Goal: Information Seeking & Learning: Learn about a topic

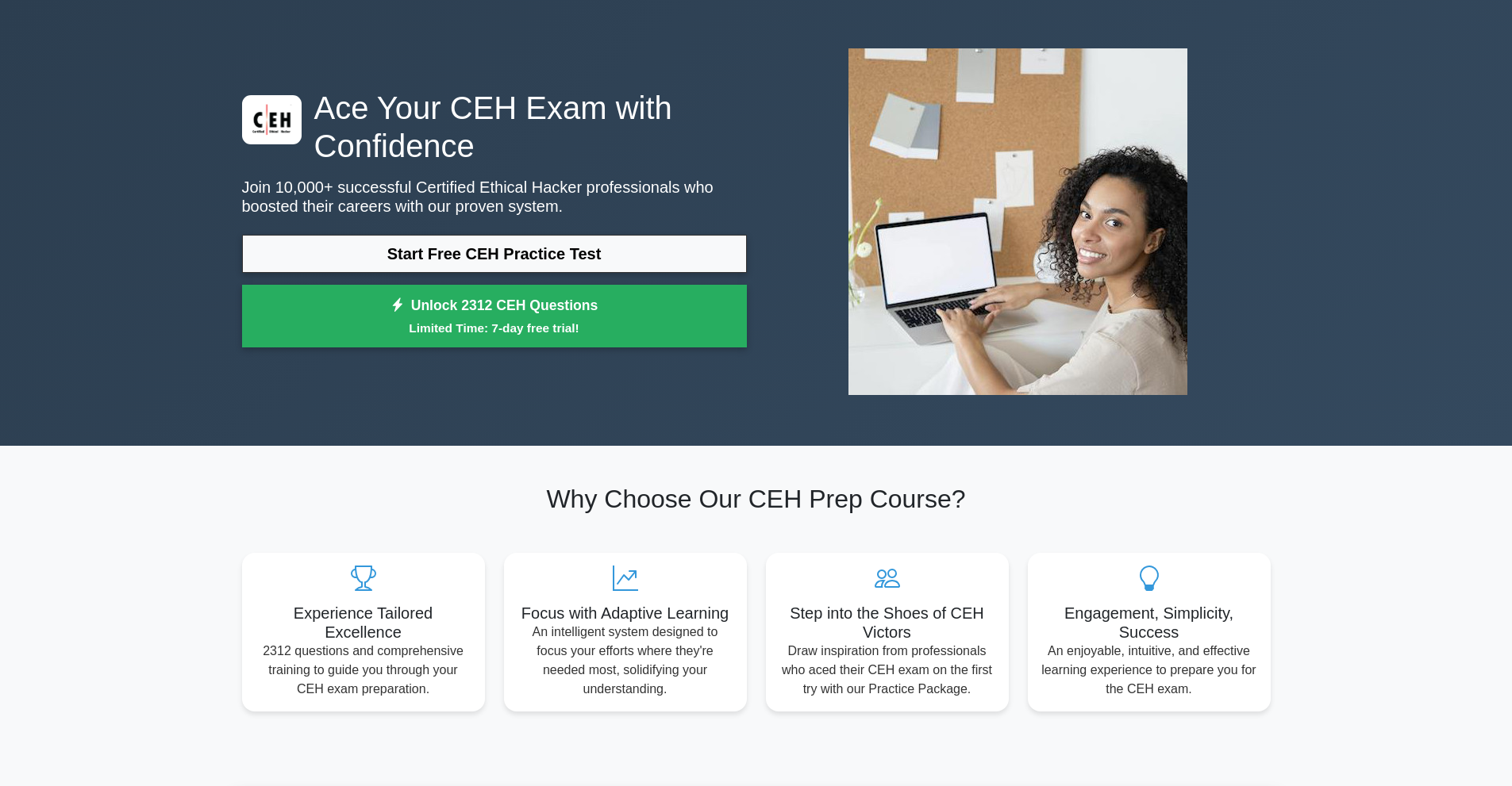
scroll to position [158, 0]
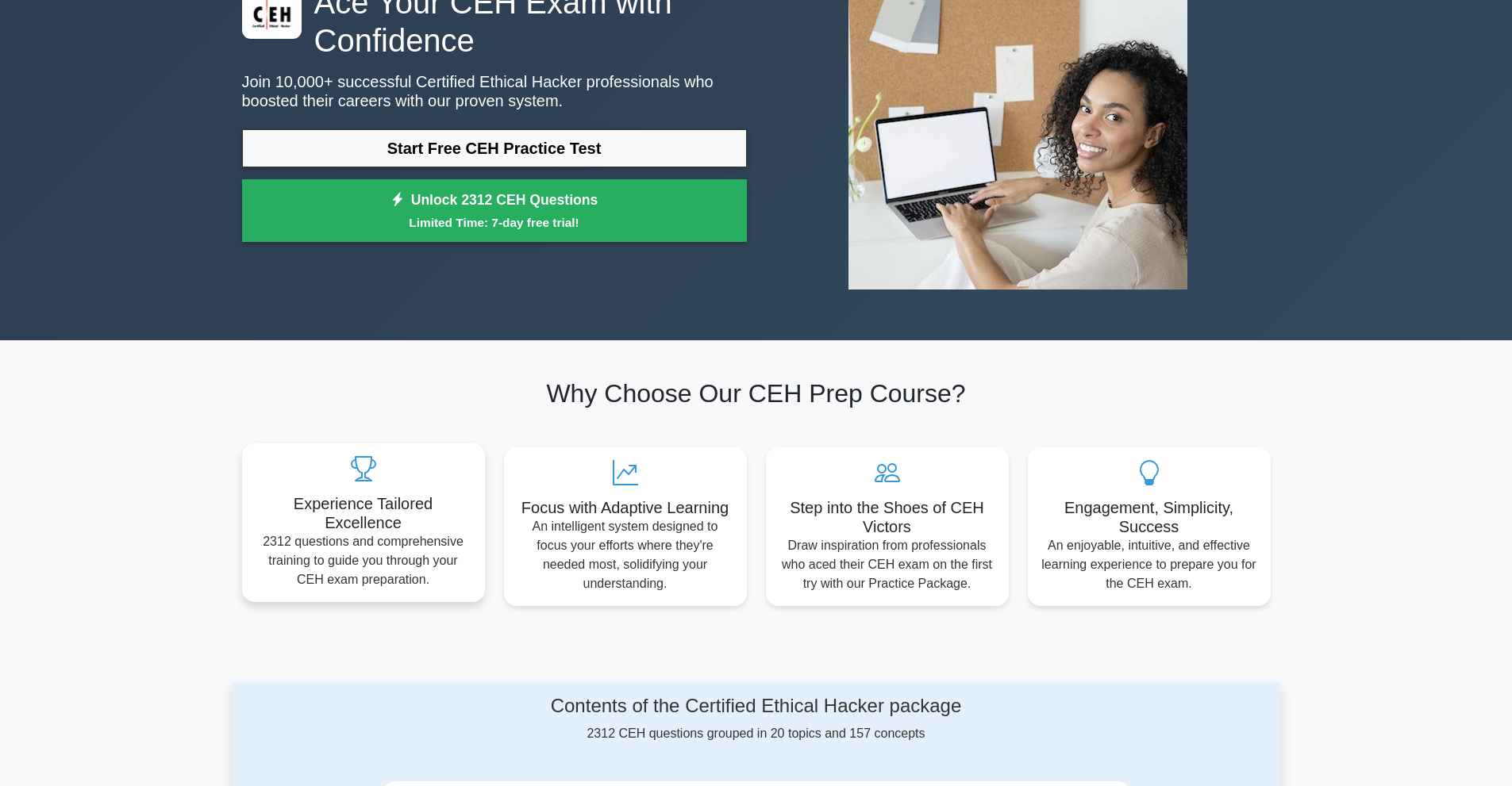
click at [370, 516] on h5 "Experience Tailored Excellence" at bounding box center [363, 514] width 218 height 38
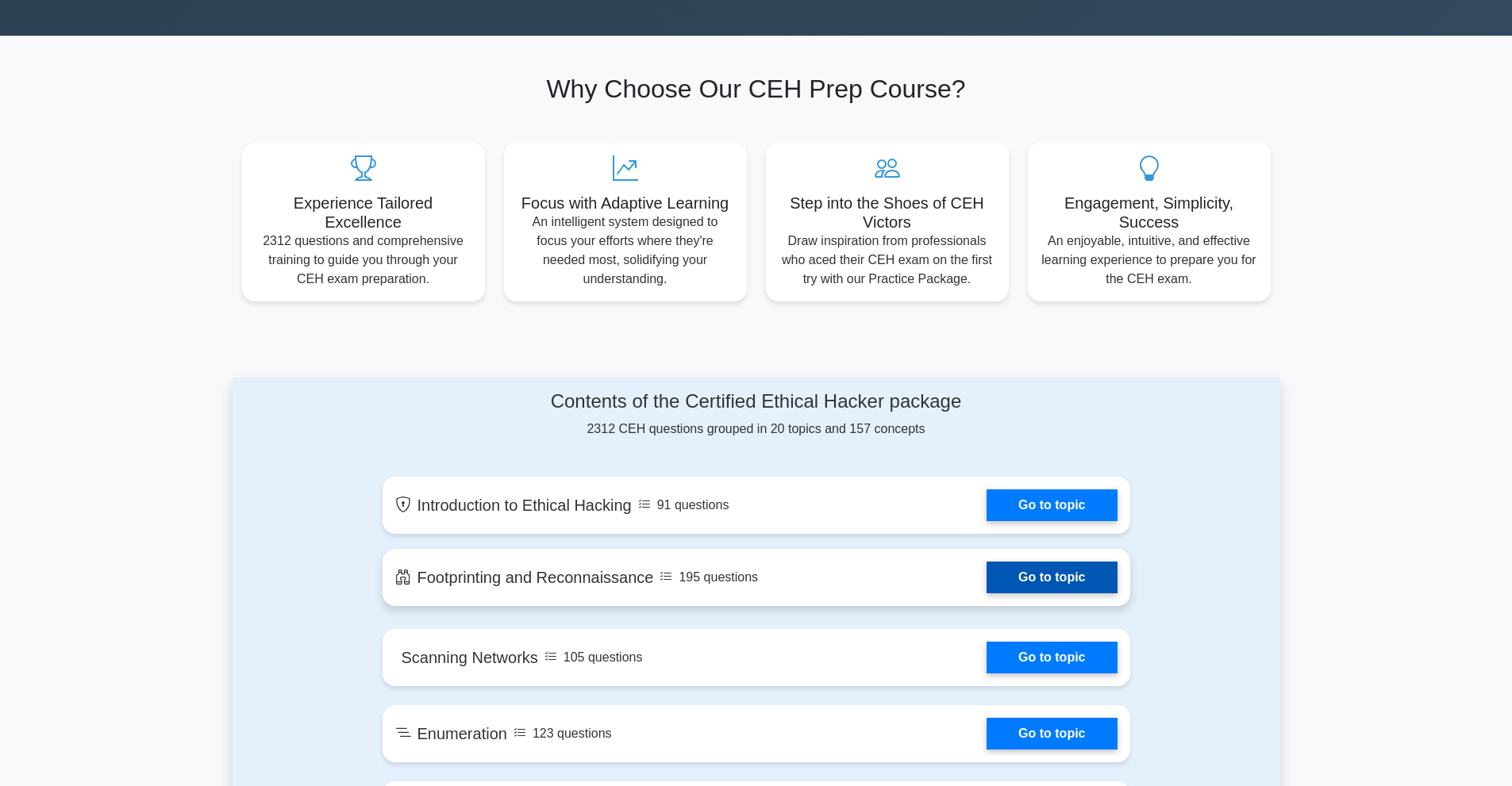
scroll to position [476, 0]
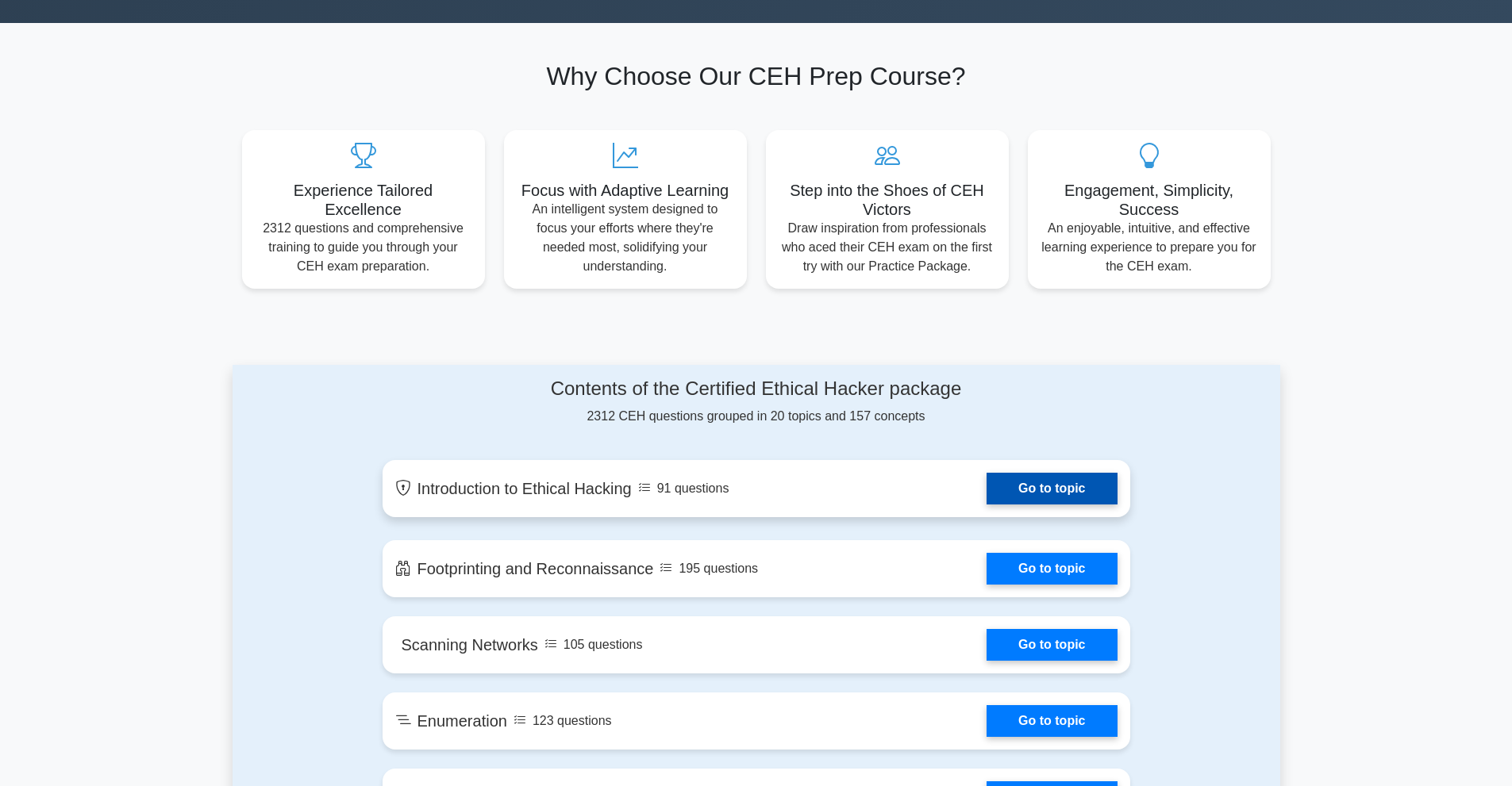
click at [987, 499] on link "Go to topic" at bounding box center [1051, 488] width 130 height 31
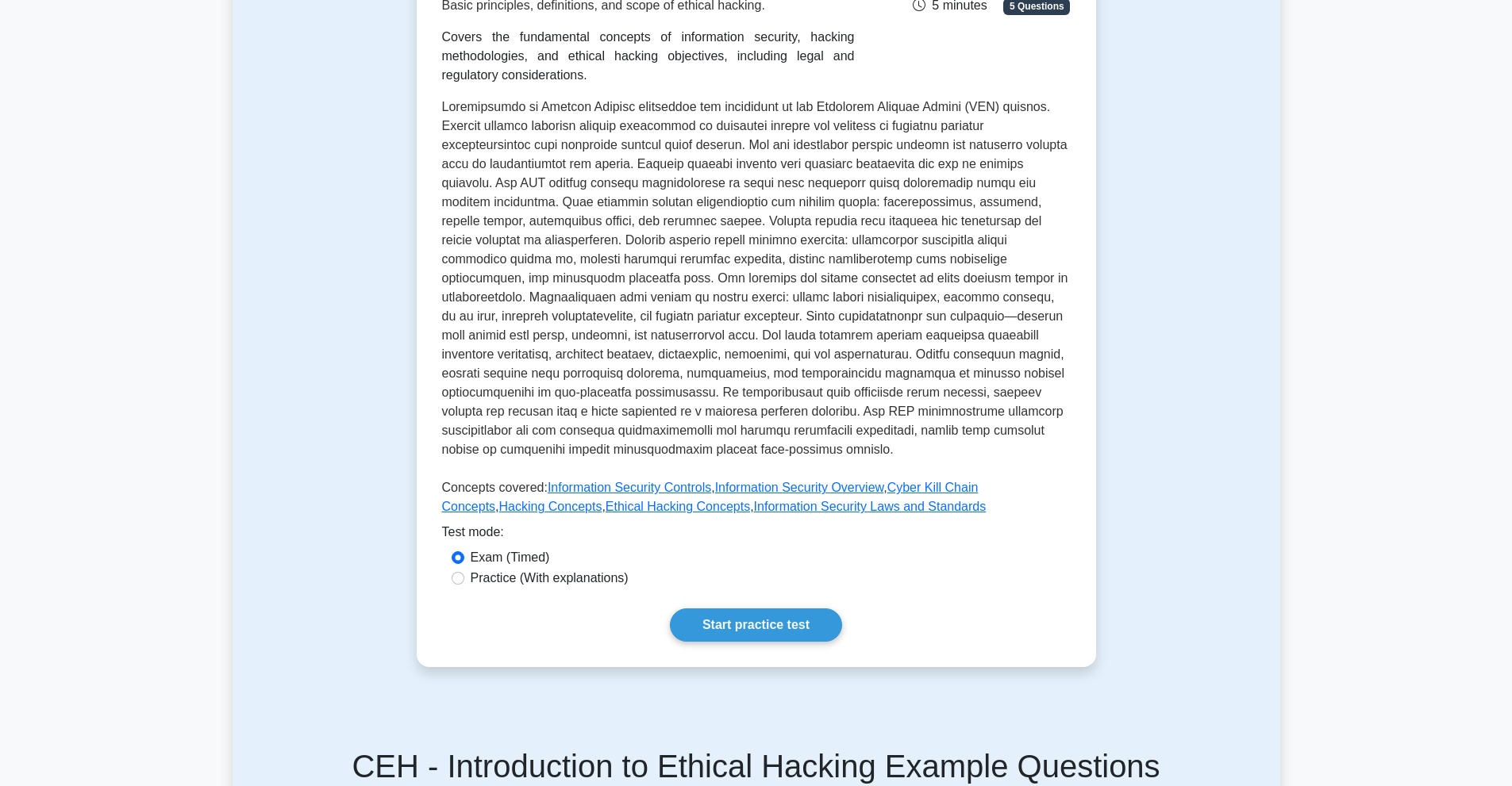
scroll to position [397, 0]
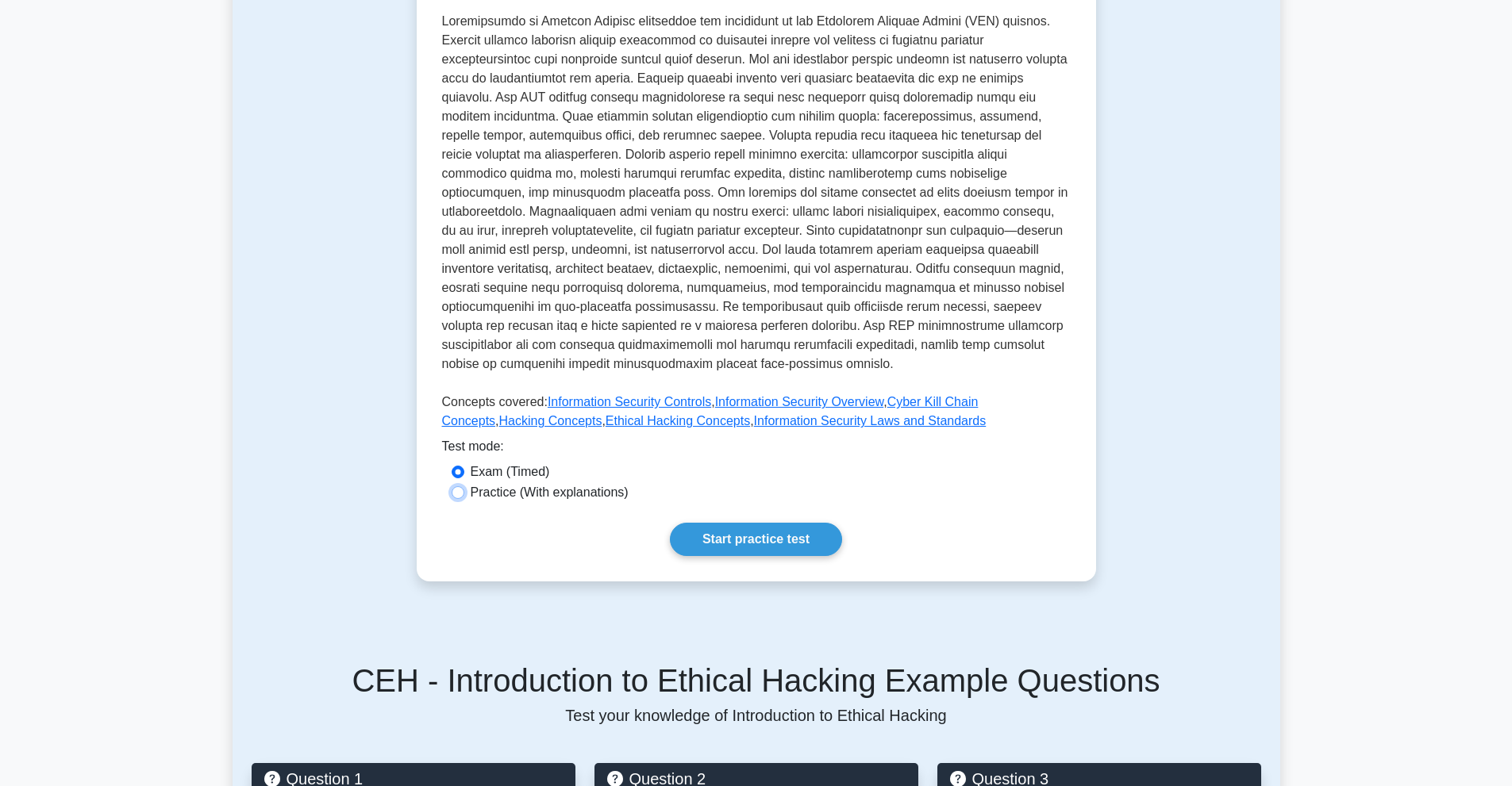
click at [460, 487] on input "Practice (With explanations)" at bounding box center [457, 493] width 13 height 13
radio input "true"
click at [715, 522] on link "Start practice test" at bounding box center [756, 539] width 172 height 33
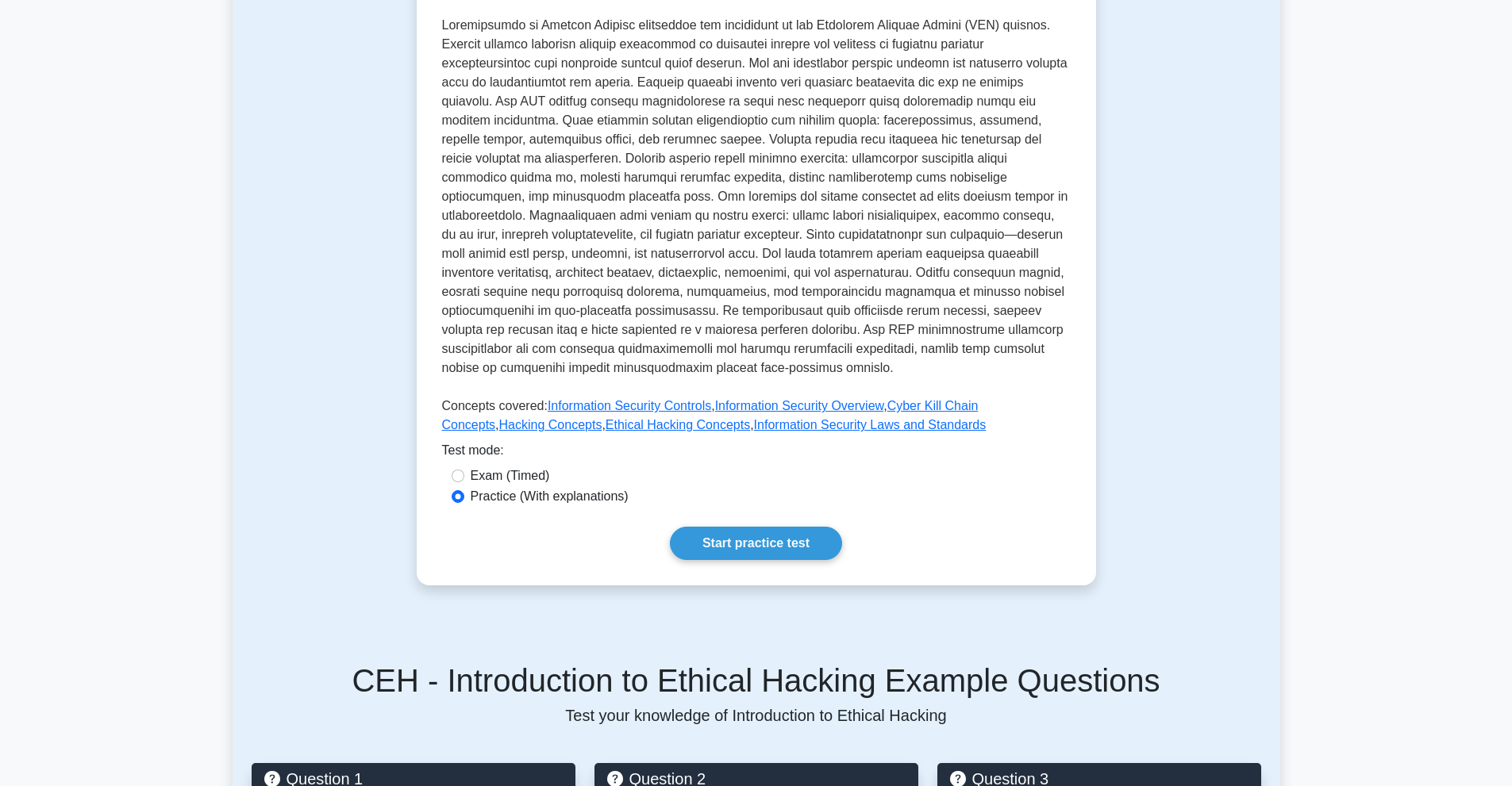
scroll to position [0, 0]
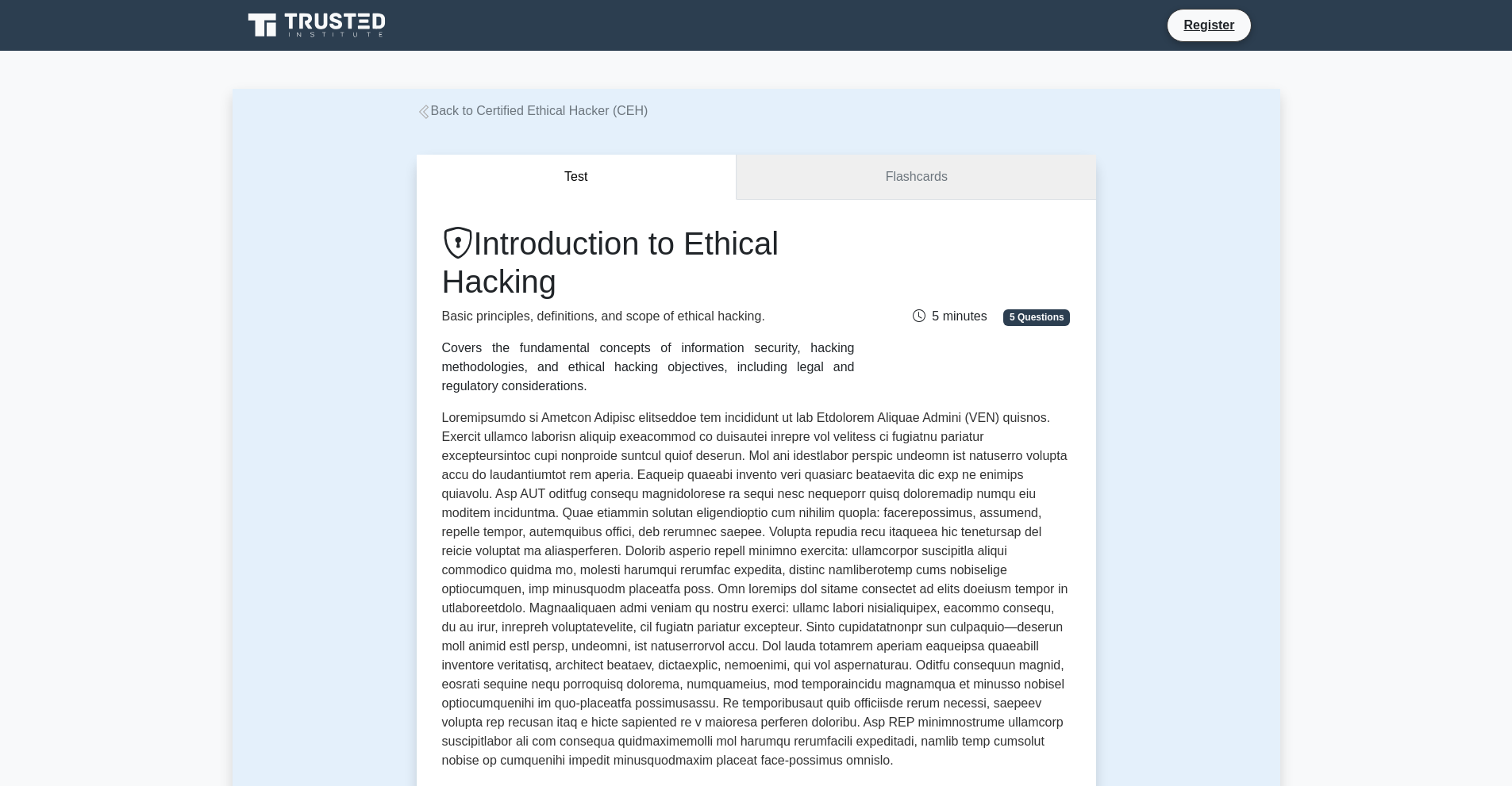
click at [841, 185] on link "Flashcards" at bounding box center [916, 178] width 359 height 45
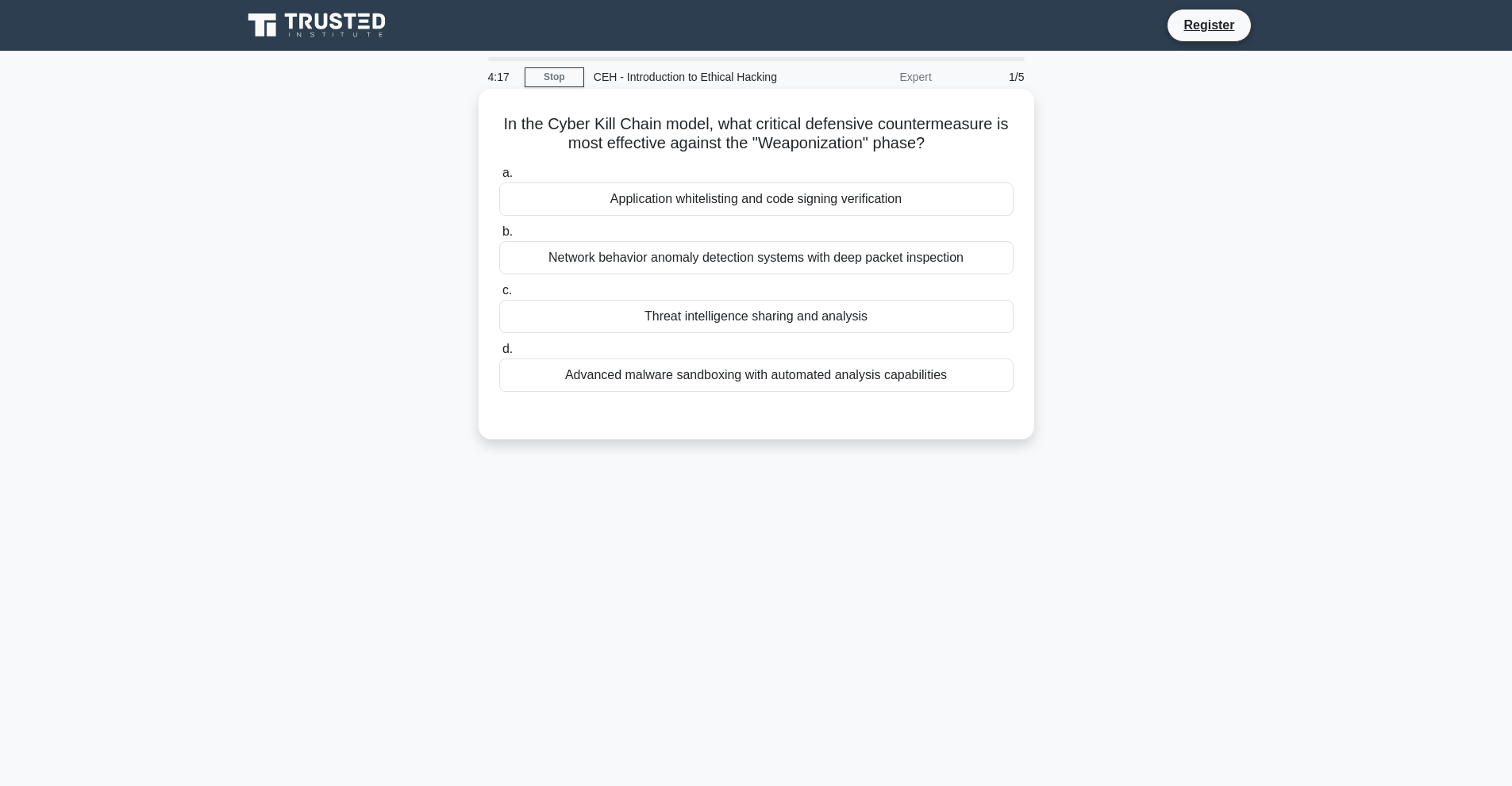
click at [700, 320] on div "Threat intelligence sharing and analysis" at bounding box center [756, 316] width 514 height 33
click at [499, 296] on input "c. Threat intelligence sharing and analysis" at bounding box center [499, 291] width 0 height 10
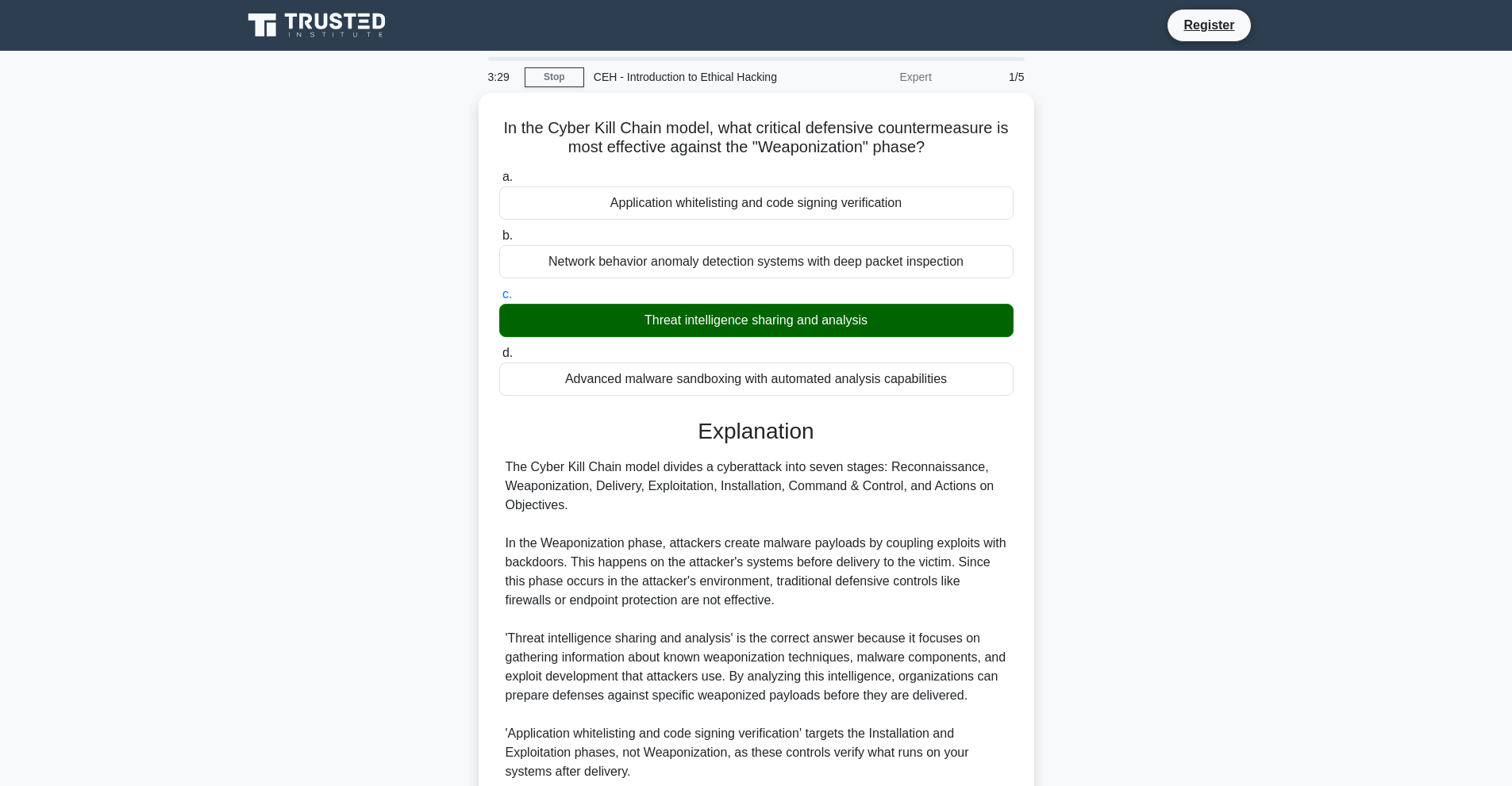
click at [680, 75] on div "CEH - Introduction to Ethical Hacking" at bounding box center [693, 77] width 219 height 31
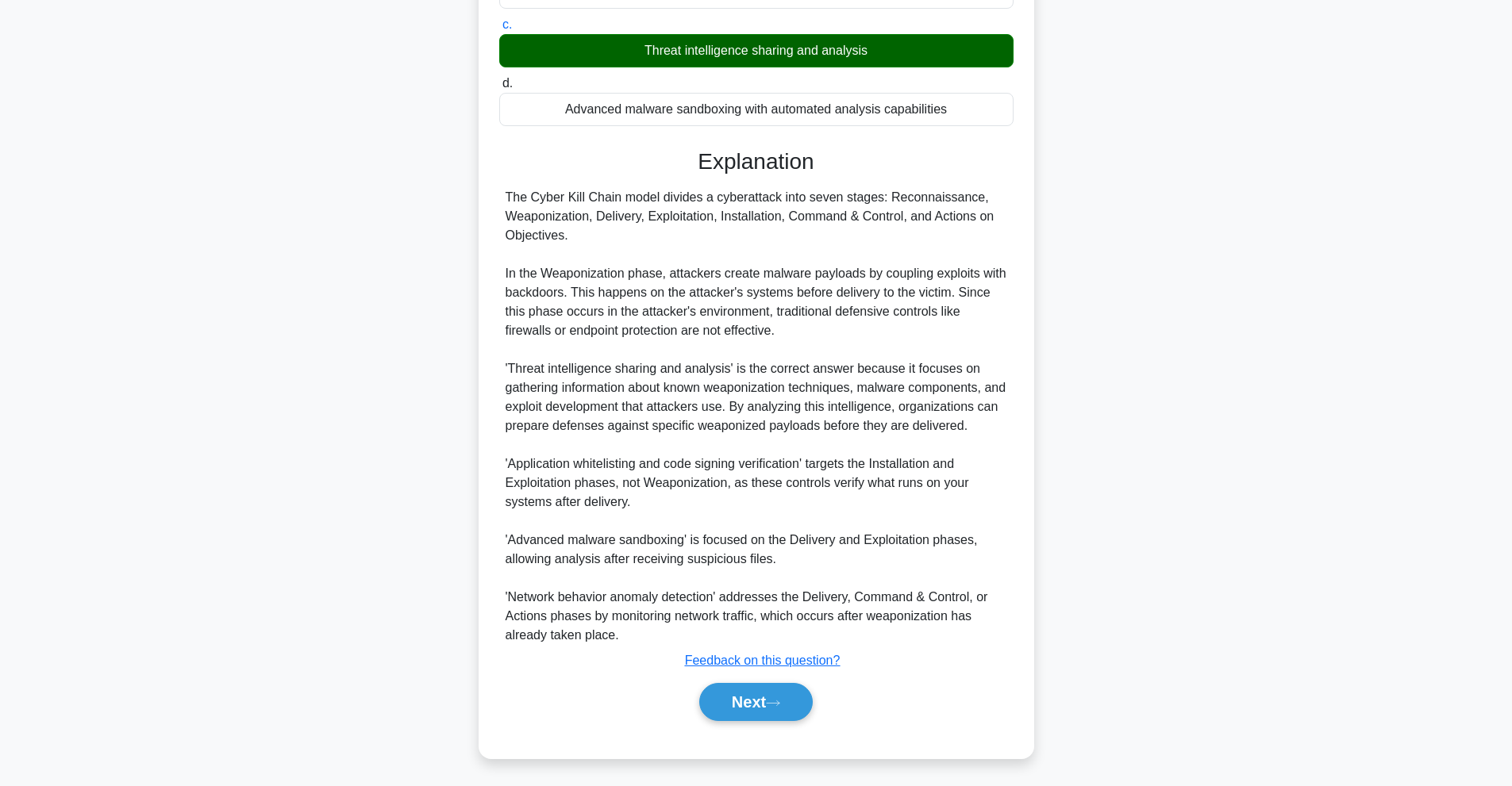
scroll to position [269, 0]
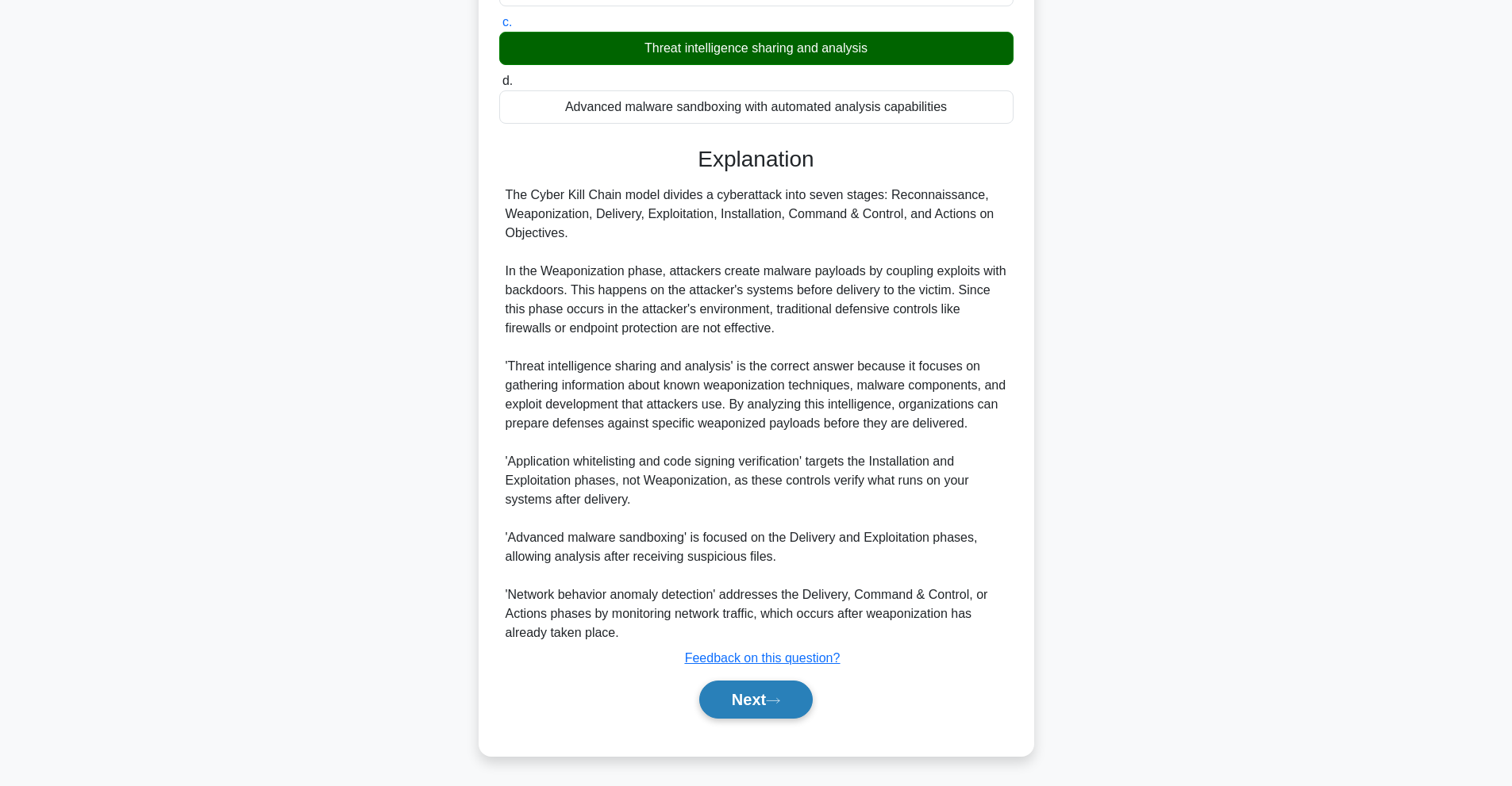
click at [727, 689] on button "Next" at bounding box center [756, 700] width 113 height 38
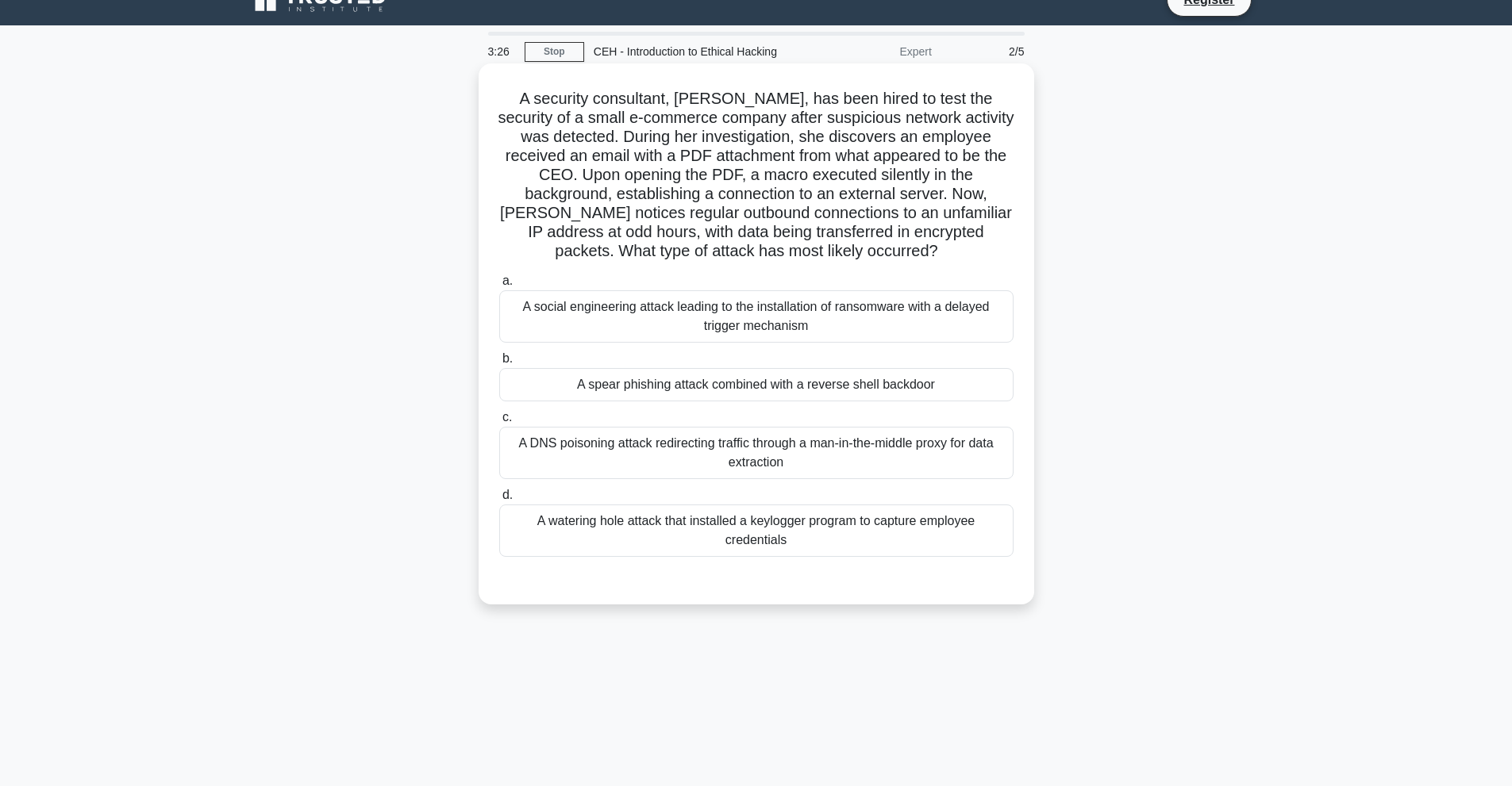
scroll to position [0, 0]
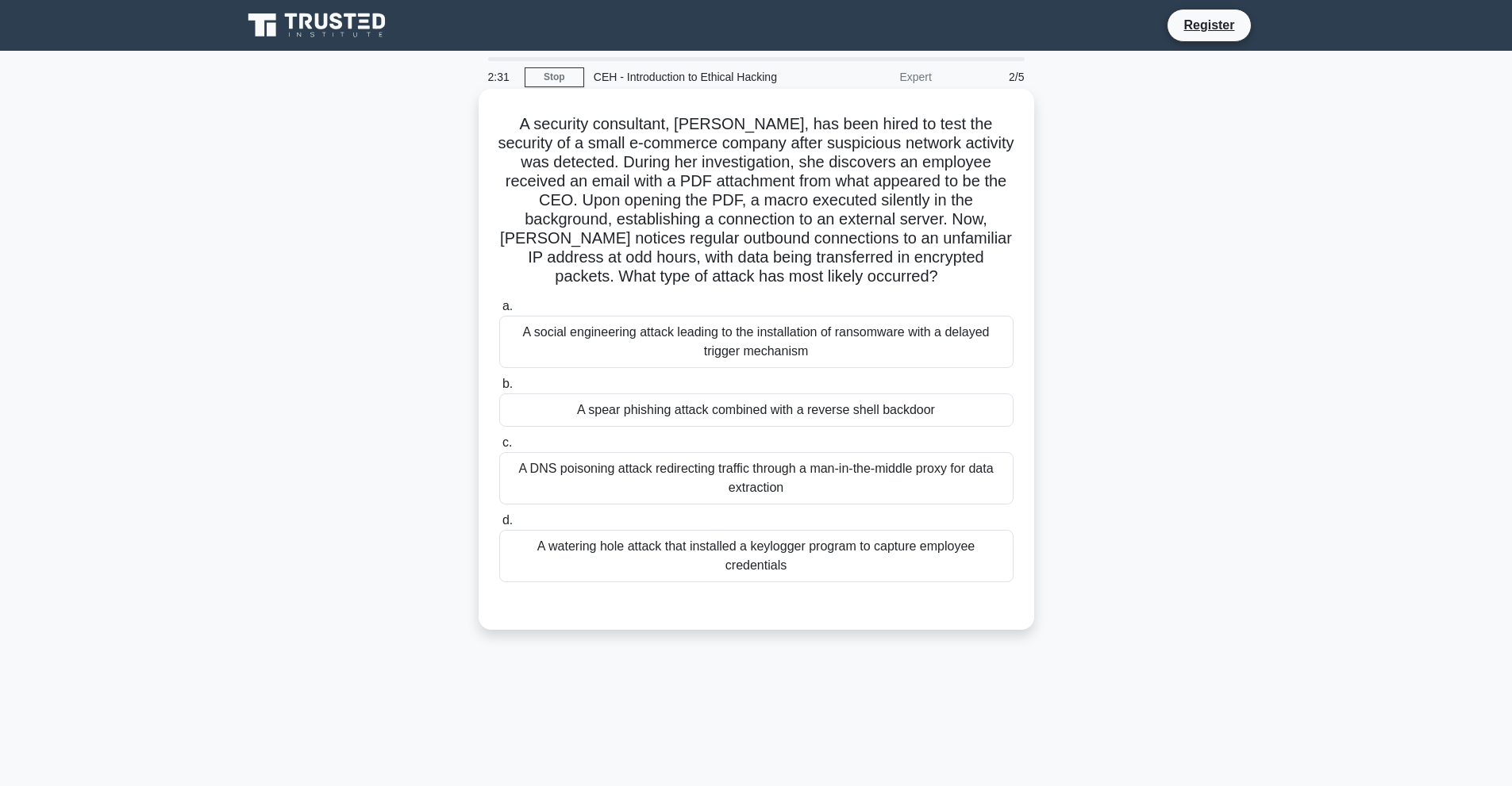
click at [644, 407] on div "A spear phishing attack combined with a reverse shell backdoor" at bounding box center [756, 410] width 514 height 33
click at [499, 389] on input "b. A spear phishing attack combined with a reverse shell backdoor" at bounding box center [499, 385] width 0 height 10
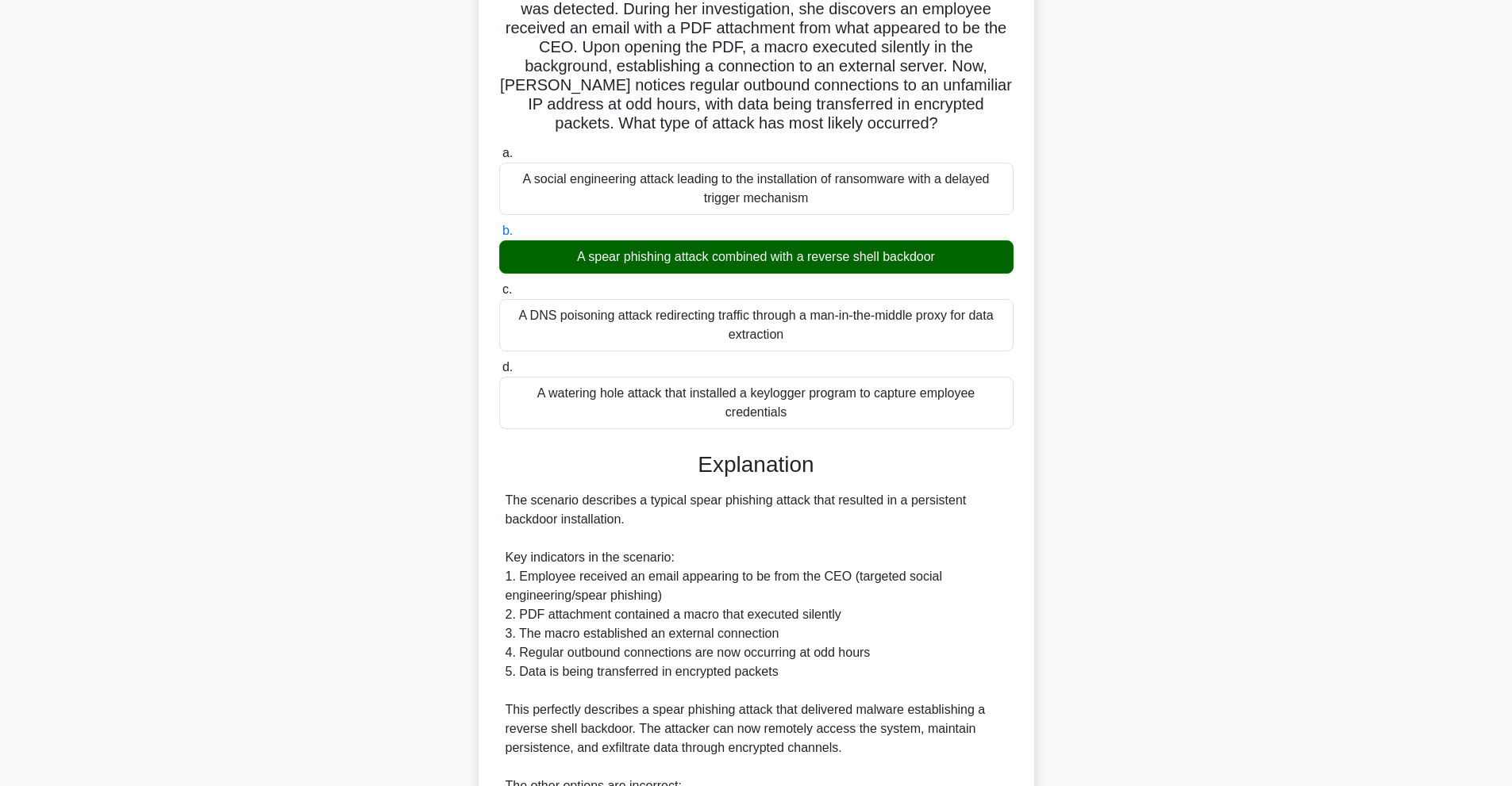
scroll to position [397, 0]
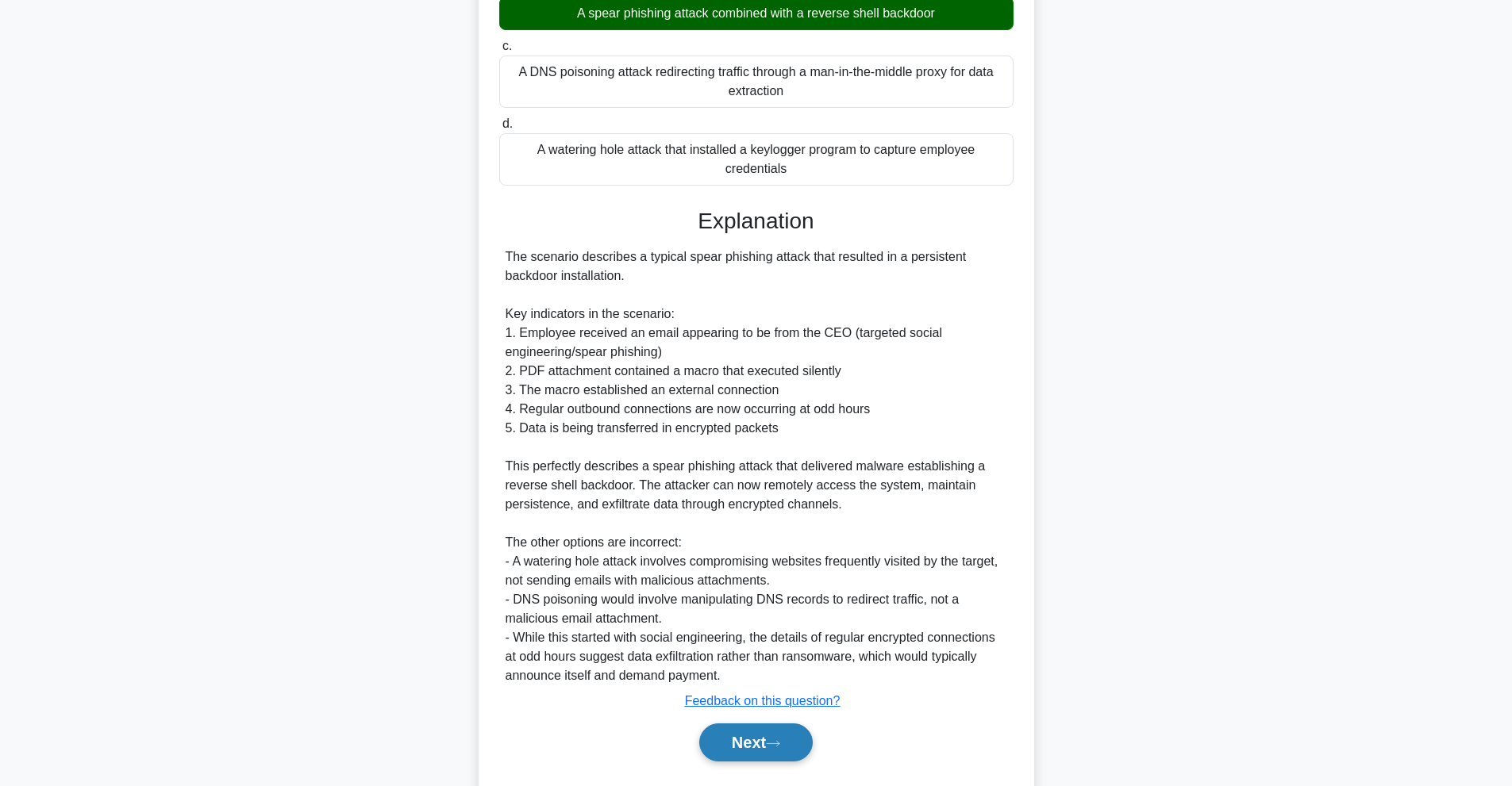
click at [766, 743] on button "Next" at bounding box center [756, 742] width 113 height 38
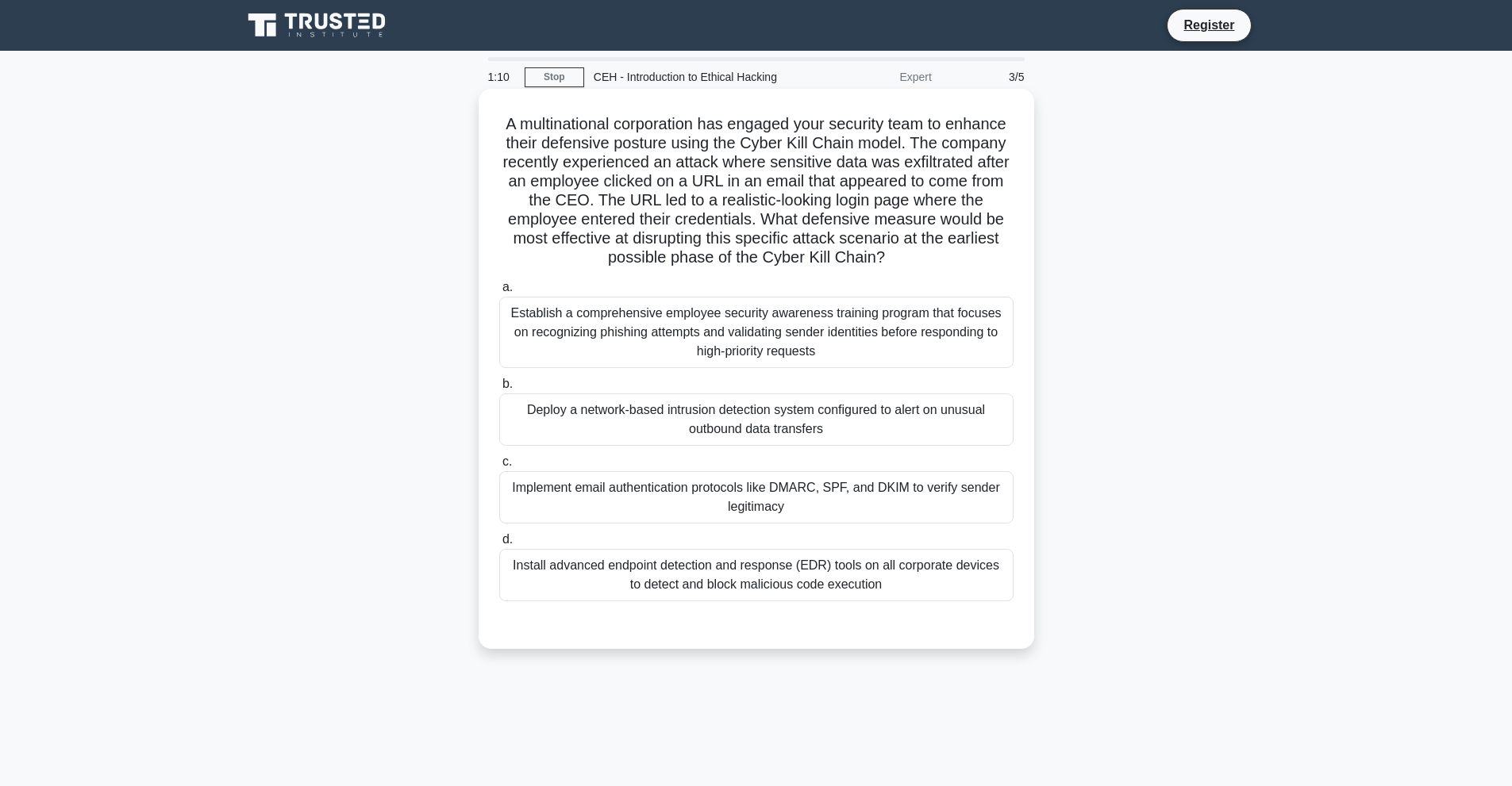
scroll to position [71, 0]
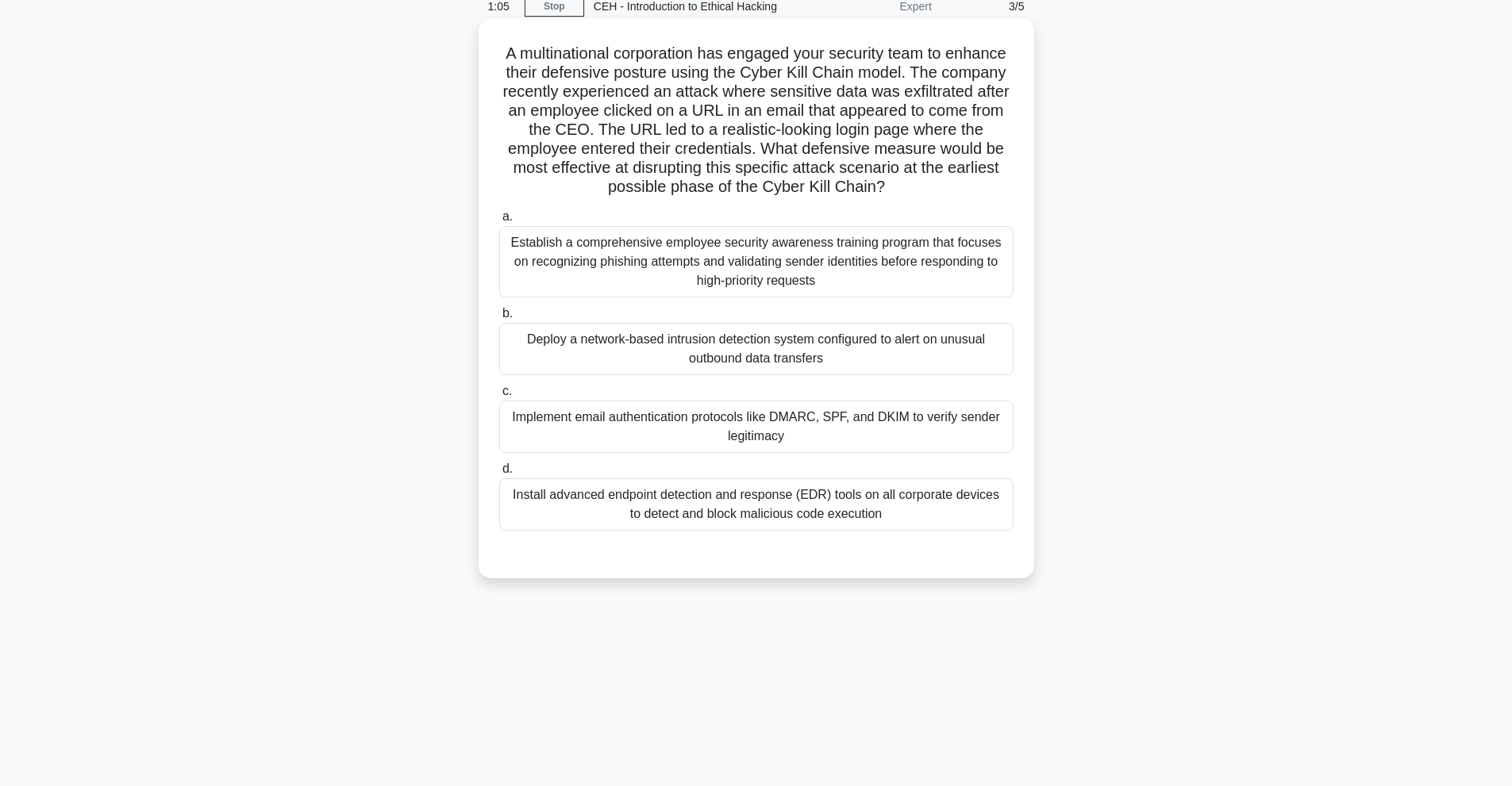
click at [793, 509] on div "Install advanced endpoint detection and response (EDR) tools on all corporate d…" at bounding box center [756, 504] width 514 height 52
click at [499, 474] on input "d. Install advanced endpoint detection and response (EDR) tools on all corporat…" at bounding box center [499, 469] width 0 height 10
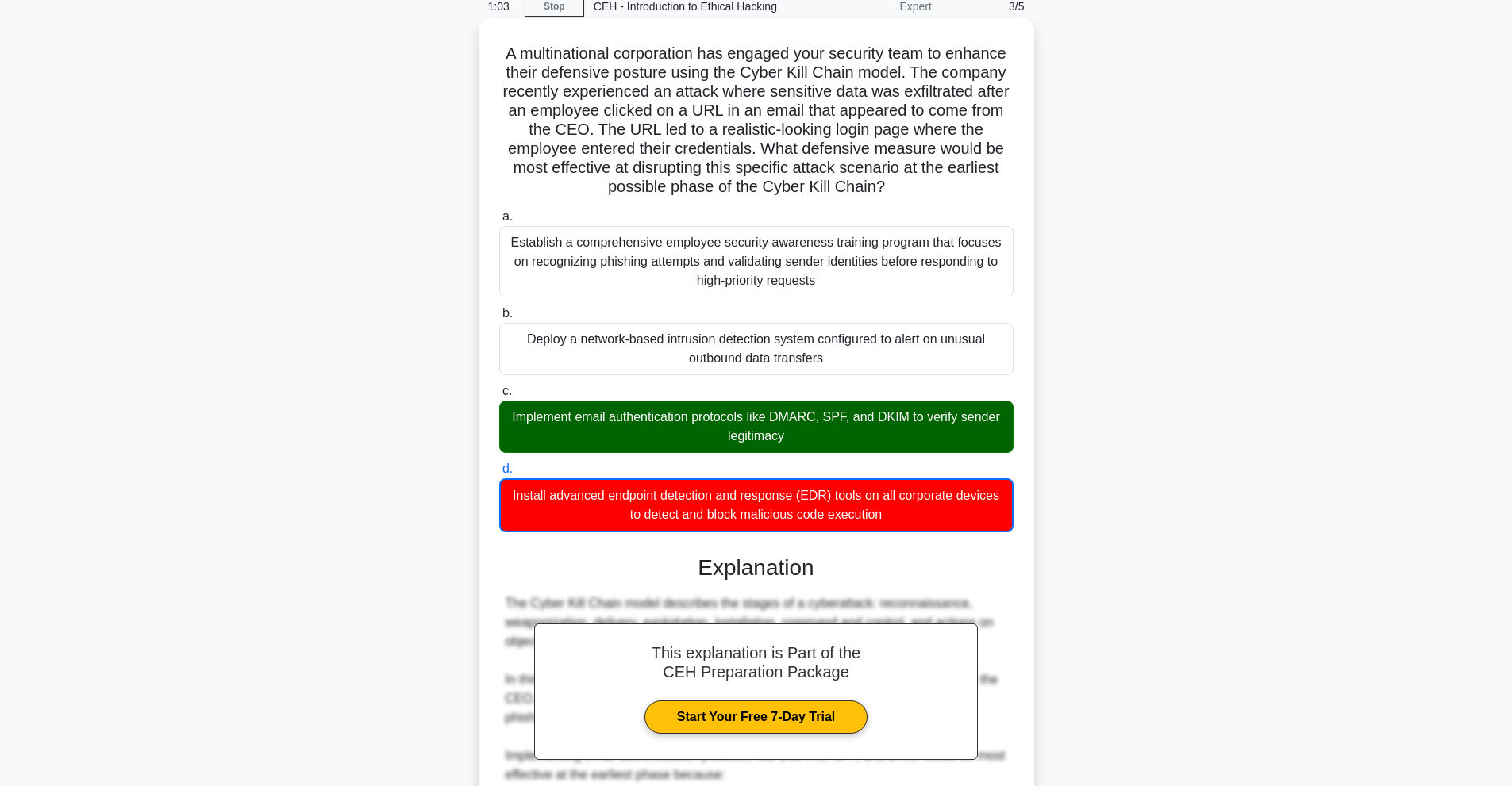
click at [763, 432] on div "Implement email authentication protocols like DMARC, SPF, and DKIM to verify se…" at bounding box center [756, 427] width 514 height 52
click at [499, 397] on input "c. Implement email authentication protocols like DMARC, SPF, and DKIM to verify…" at bounding box center [499, 392] width 0 height 10
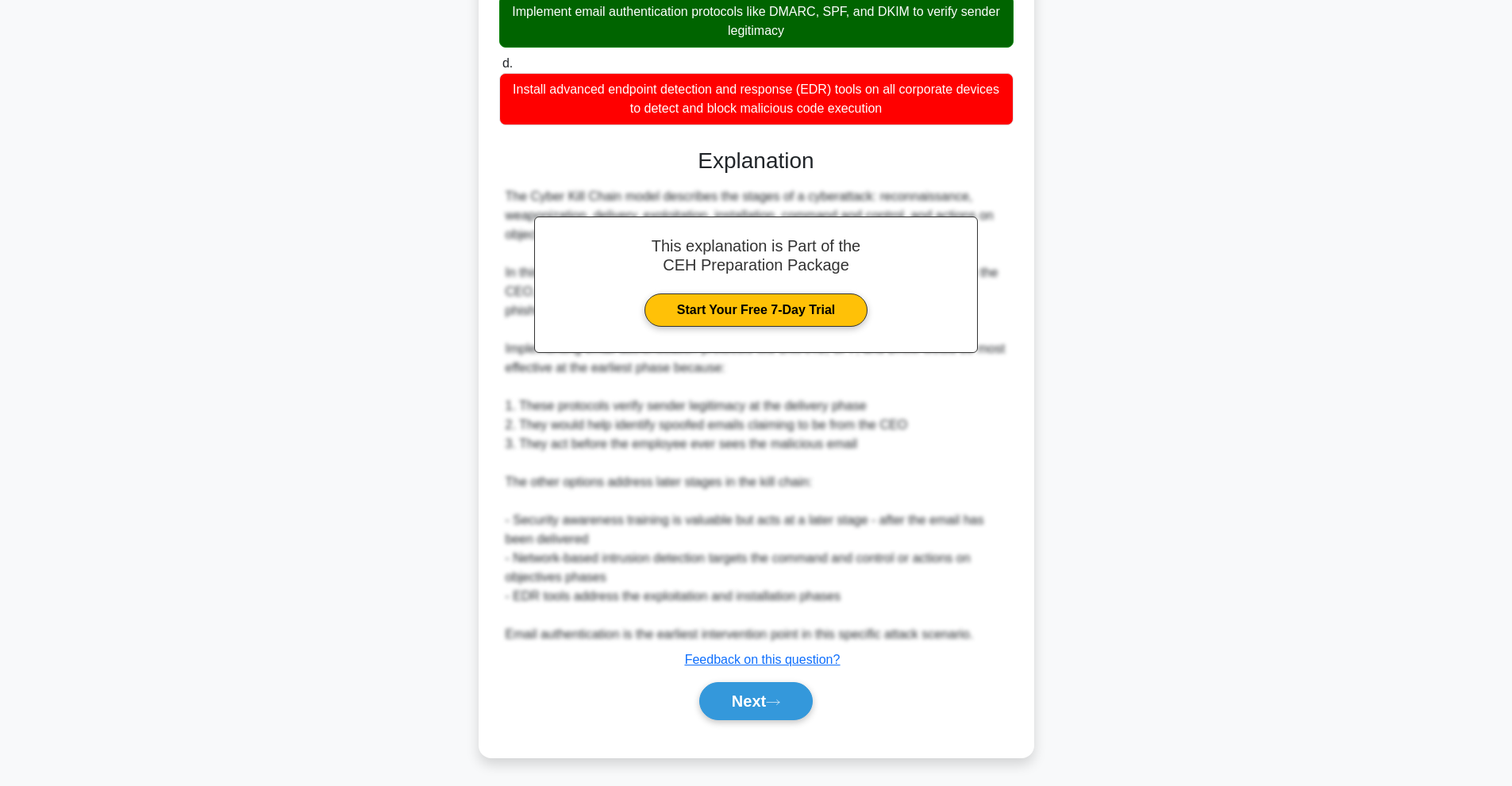
scroll to position [478, 0]
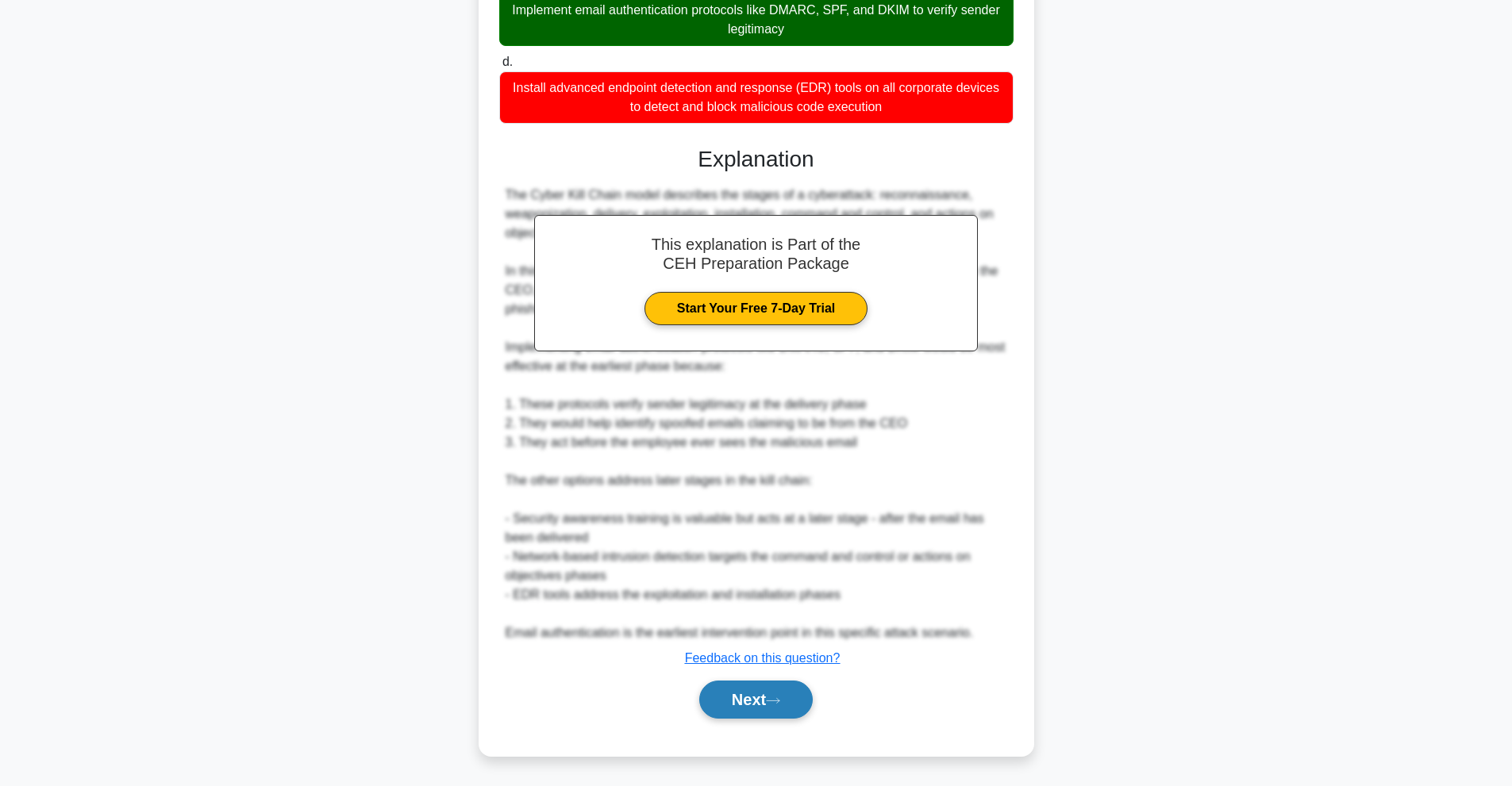
click at [728, 695] on button "Next" at bounding box center [756, 700] width 113 height 38
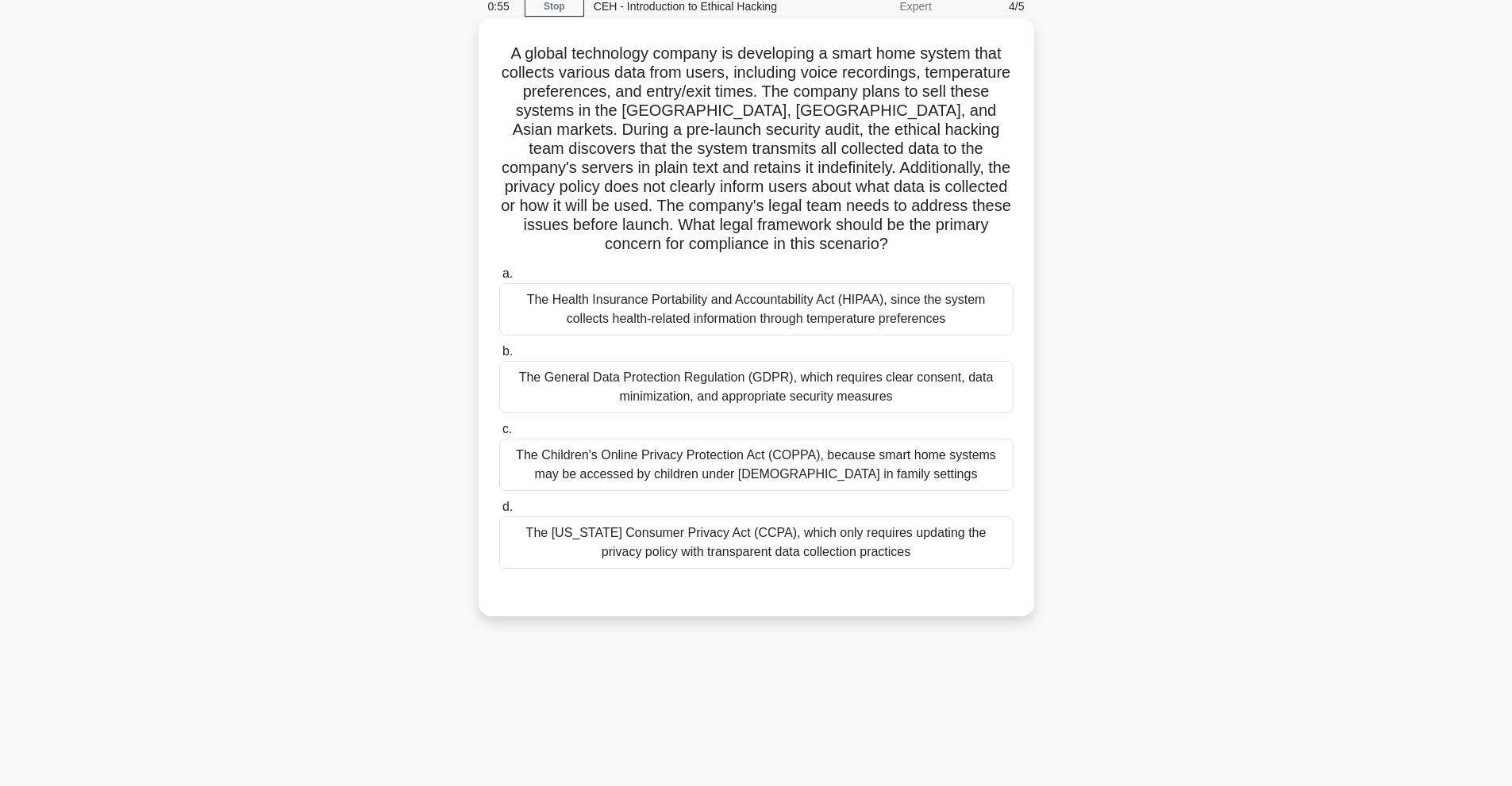
scroll to position [0, 0]
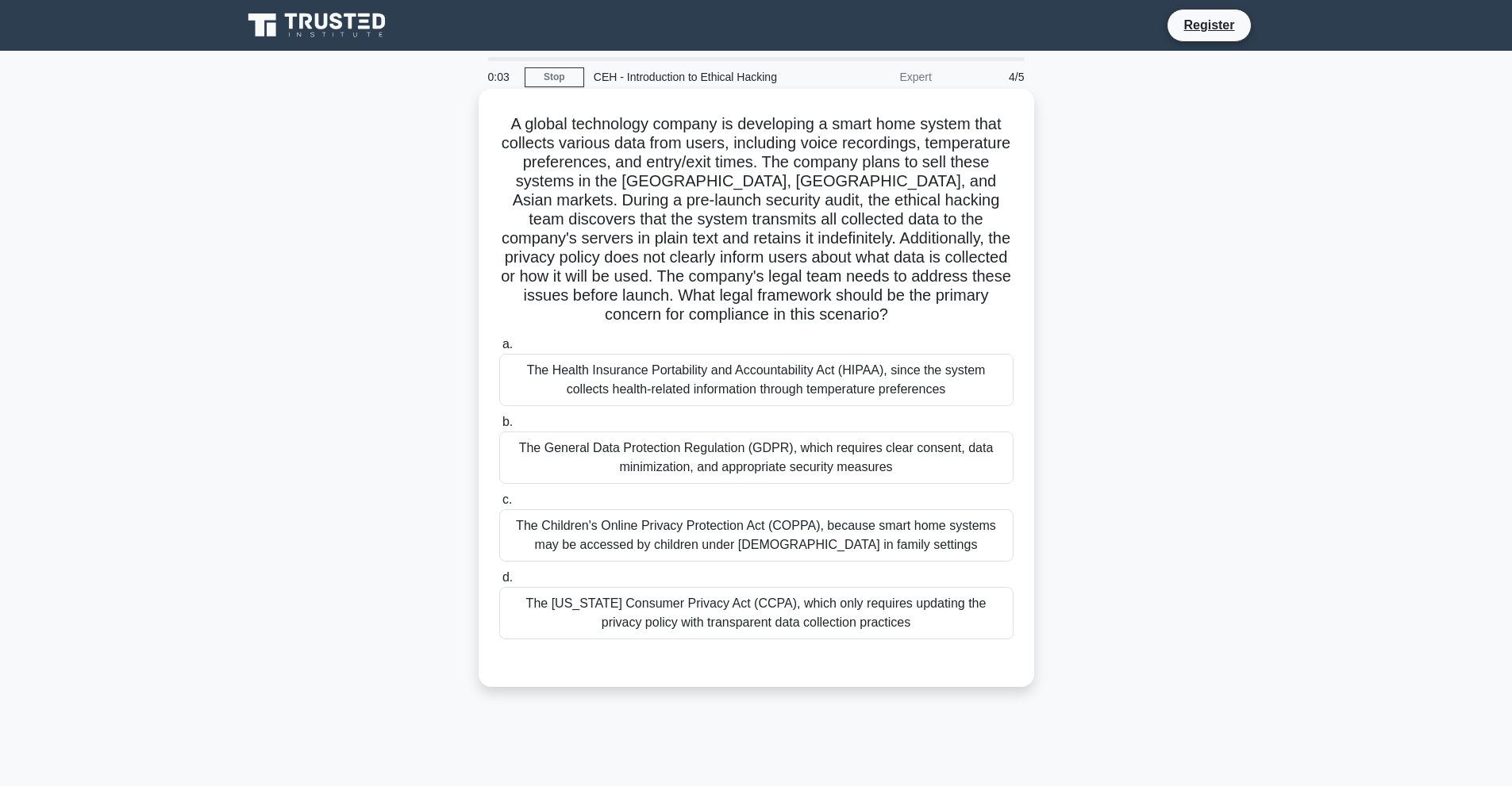
click at [778, 551] on div "The Children's Online Privacy Protection Act (COPPA), because smart home system…" at bounding box center [756, 535] width 514 height 52
click at [499, 505] on input "c. The Children's Online Privacy Protection Act (COPPA), because smart home sys…" at bounding box center [499, 500] width 0 height 10
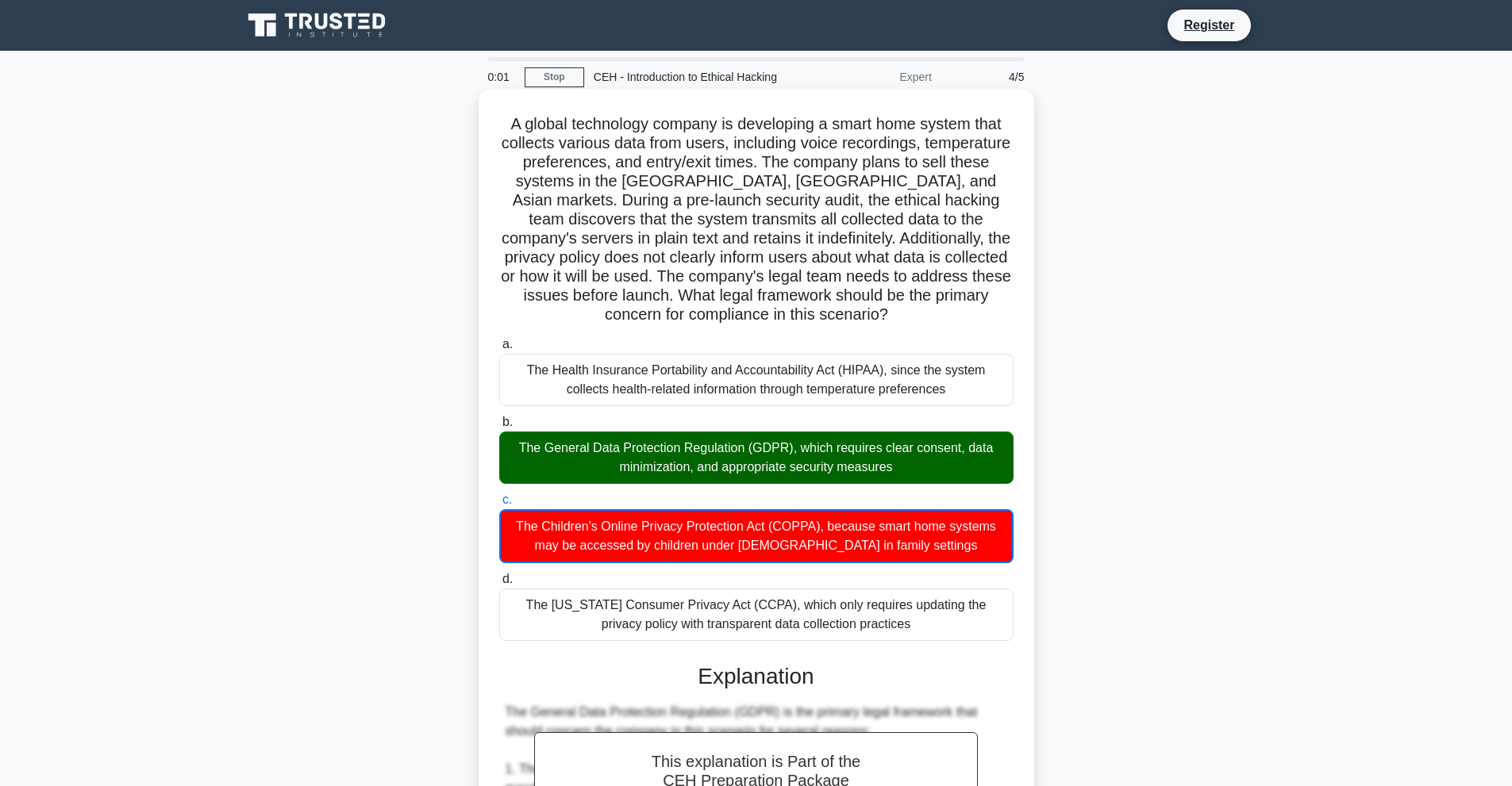
click at [759, 453] on div "The General Data Protection Regulation (GDPR), which requires clear consent, da…" at bounding box center [756, 458] width 514 height 52
click at [499, 427] on input "b. The General Data Protection Regulation (GDPR), which requires clear consent,…" at bounding box center [499, 422] width 0 height 10
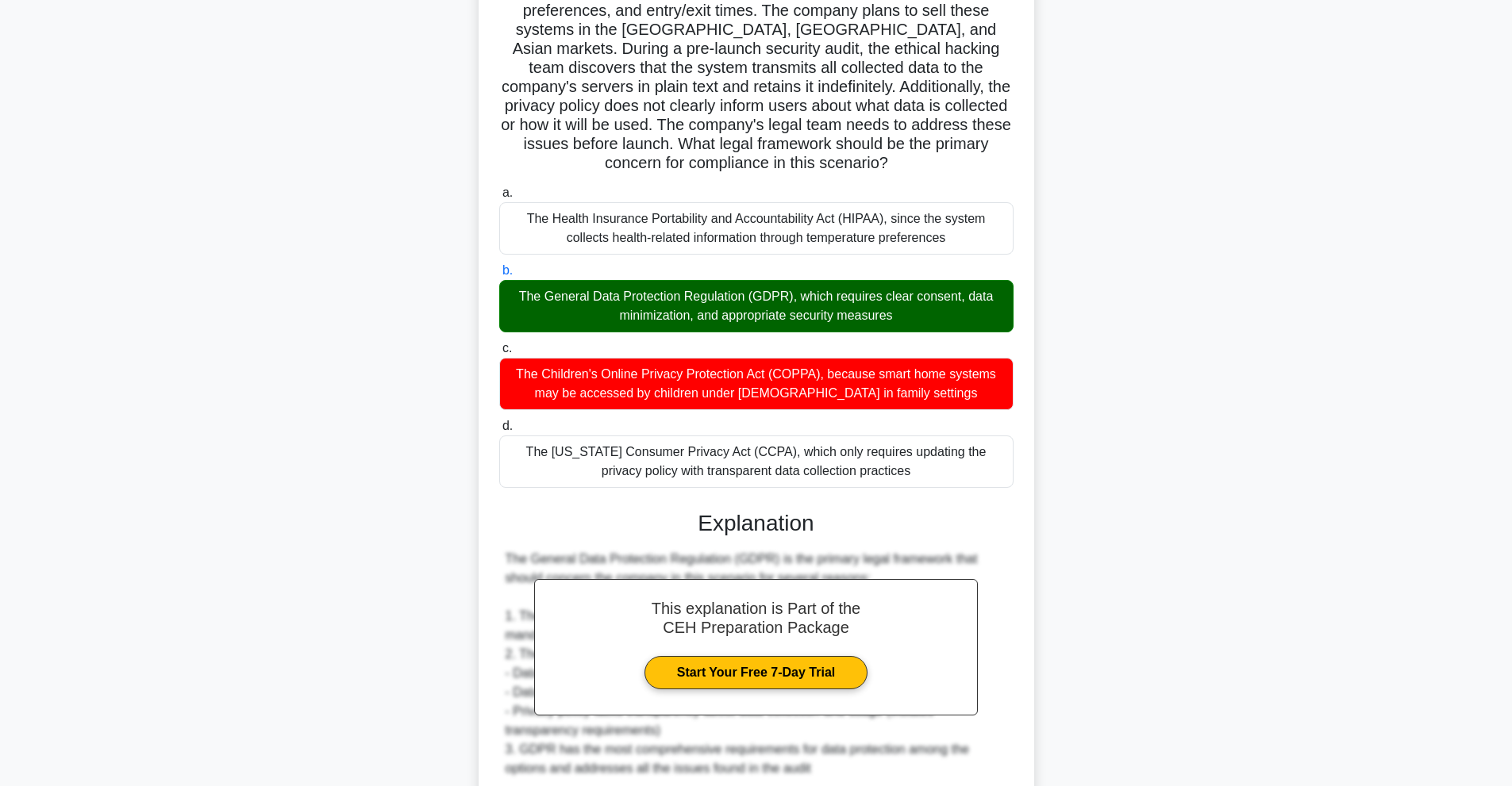
scroll to position [158, 0]
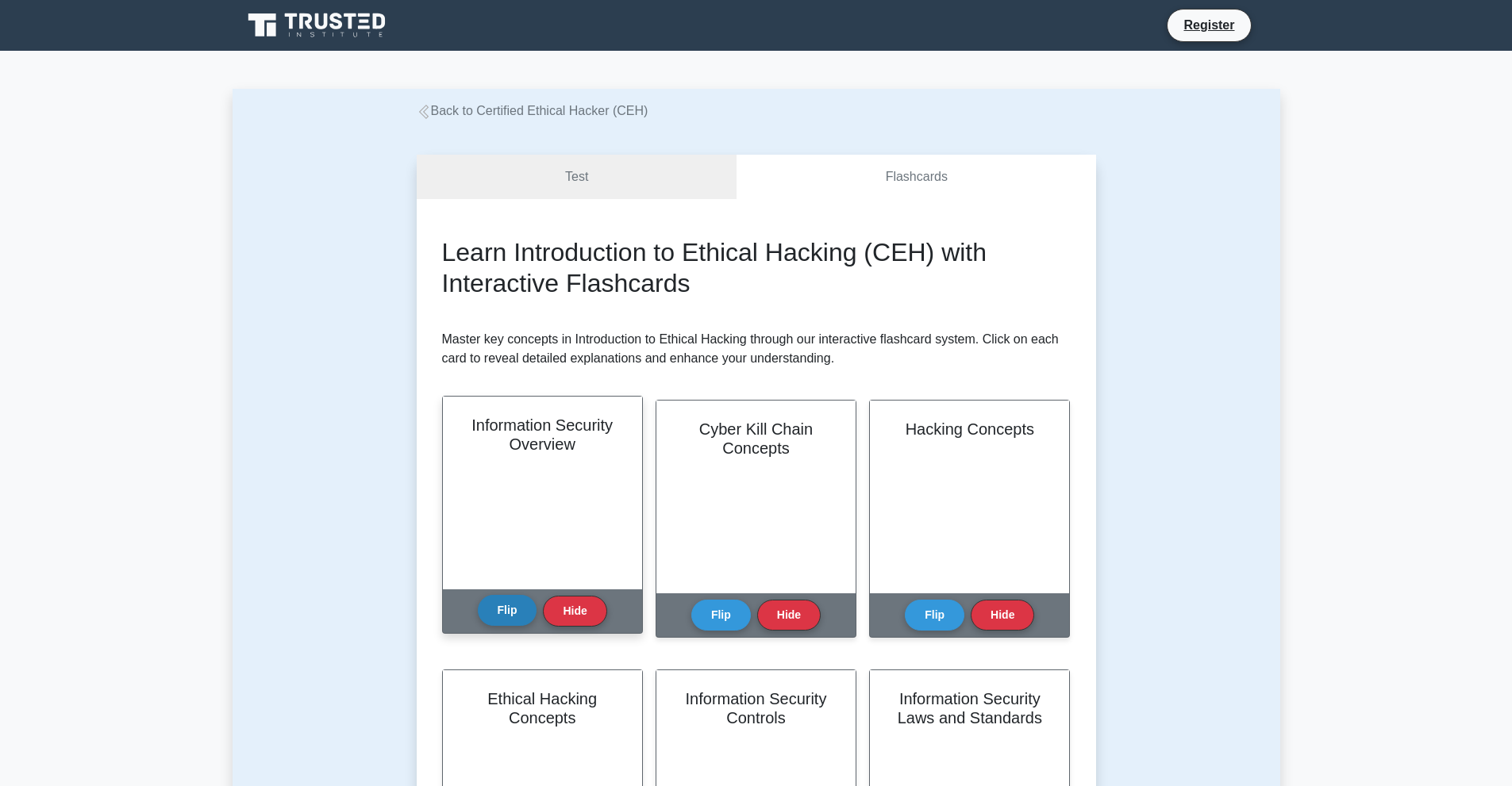
click at [524, 604] on button "Flip" at bounding box center [508, 610] width 59 height 31
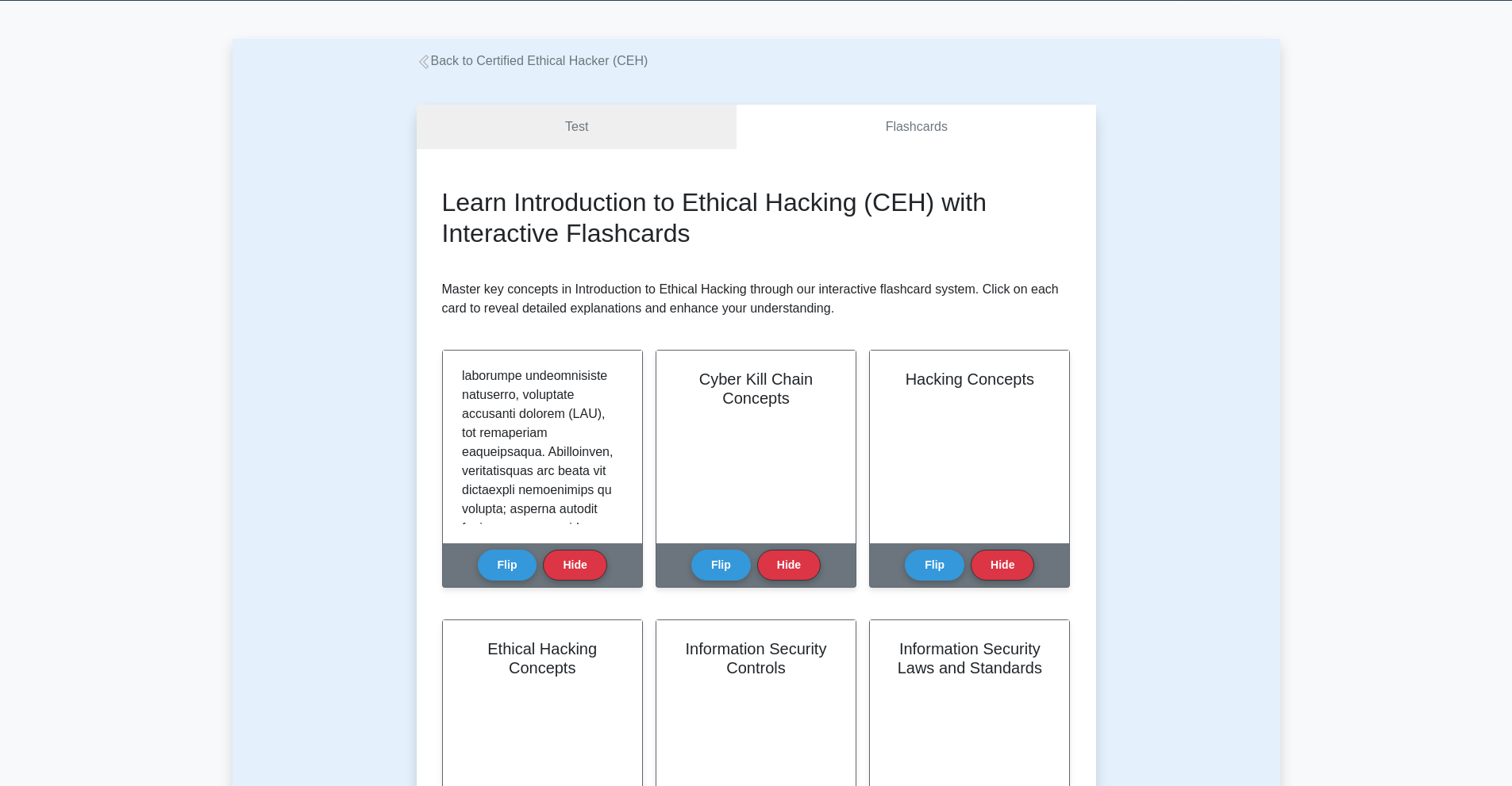
scroll to position [238, 0]
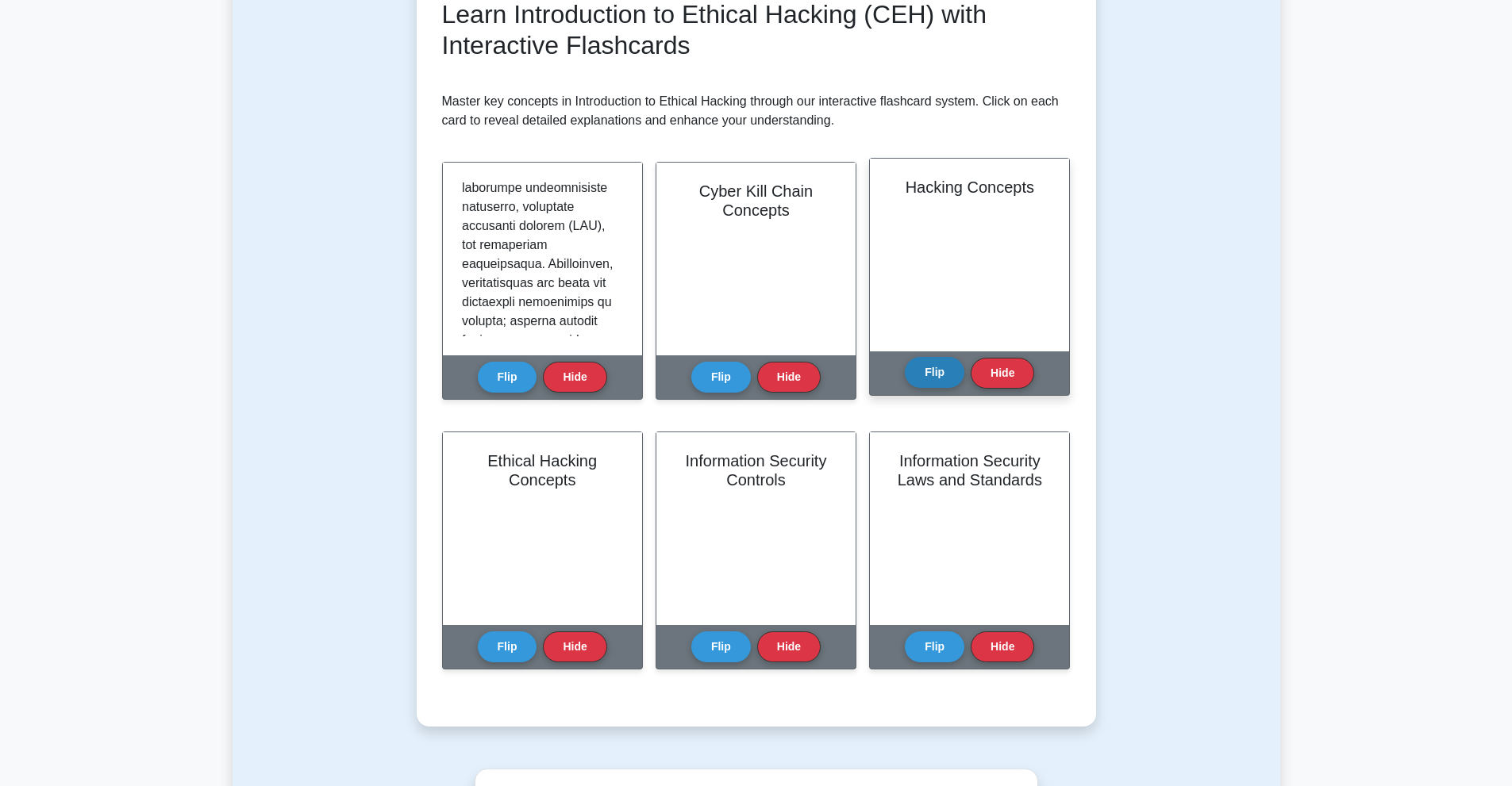
click at [934, 380] on button "Flip" at bounding box center [935, 373] width 59 height 31
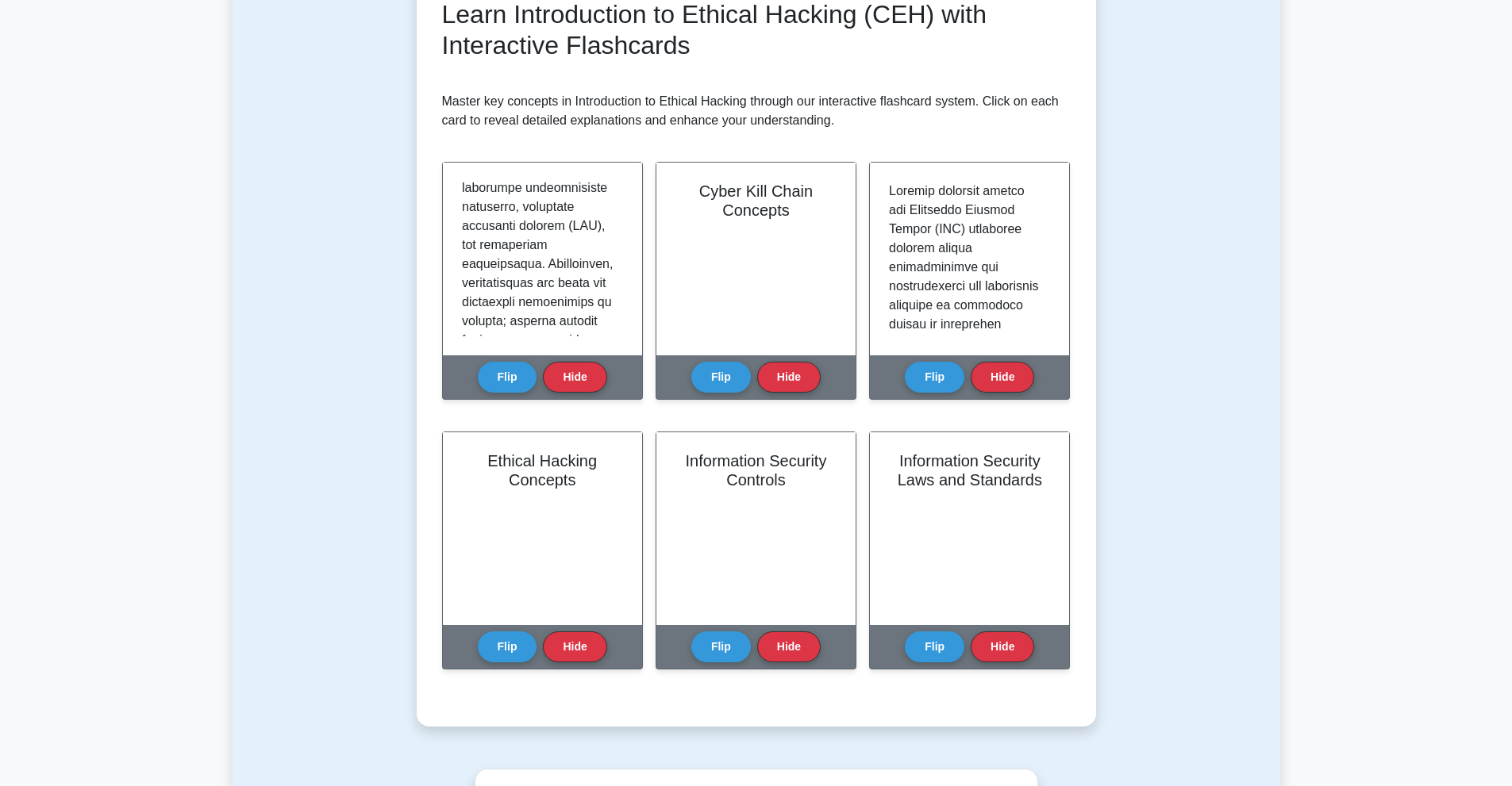
scroll to position [0, 0]
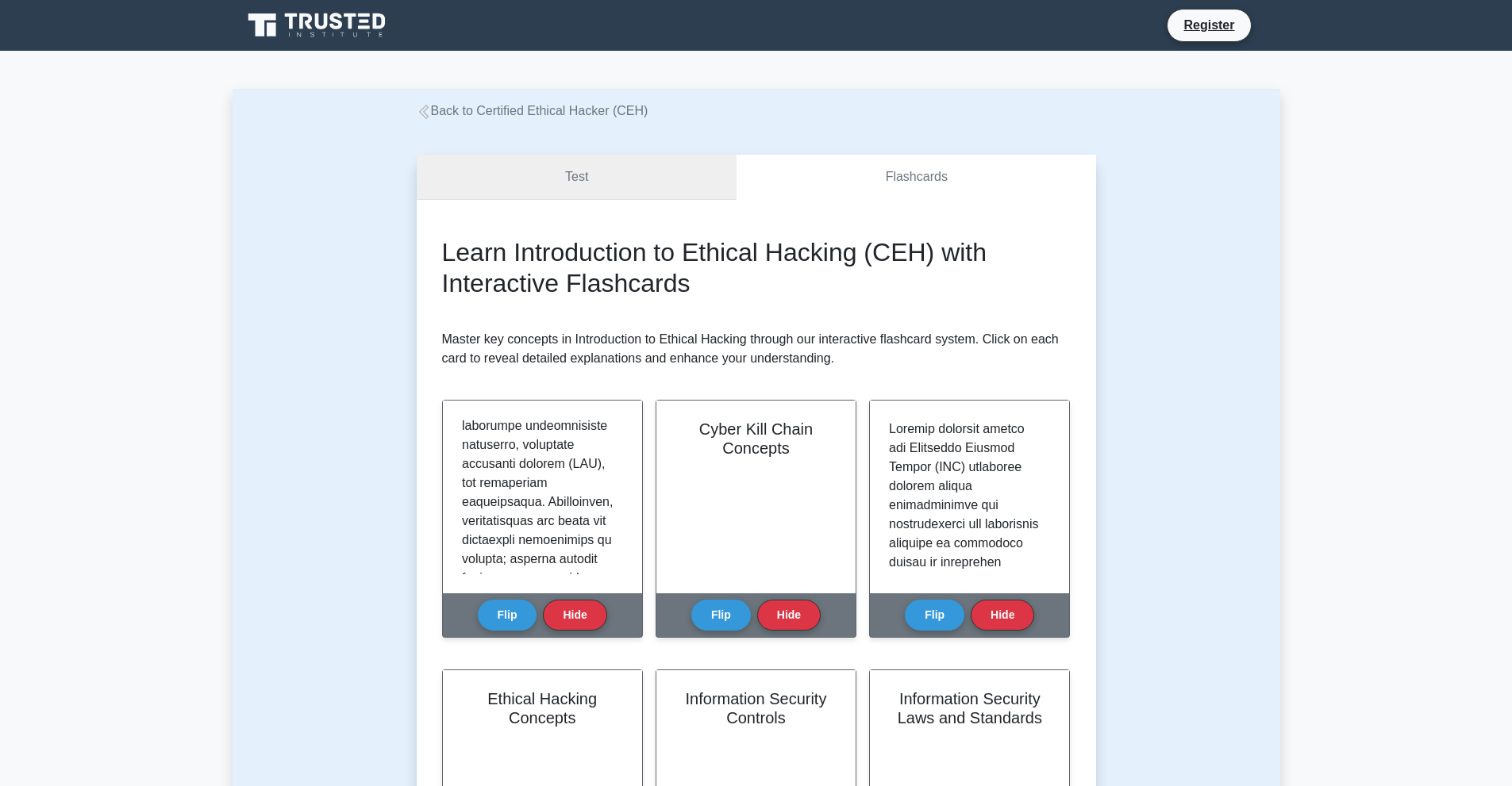
click at [594, 171] on link "Test" at bounding box center [577, 178] width 321 height 45
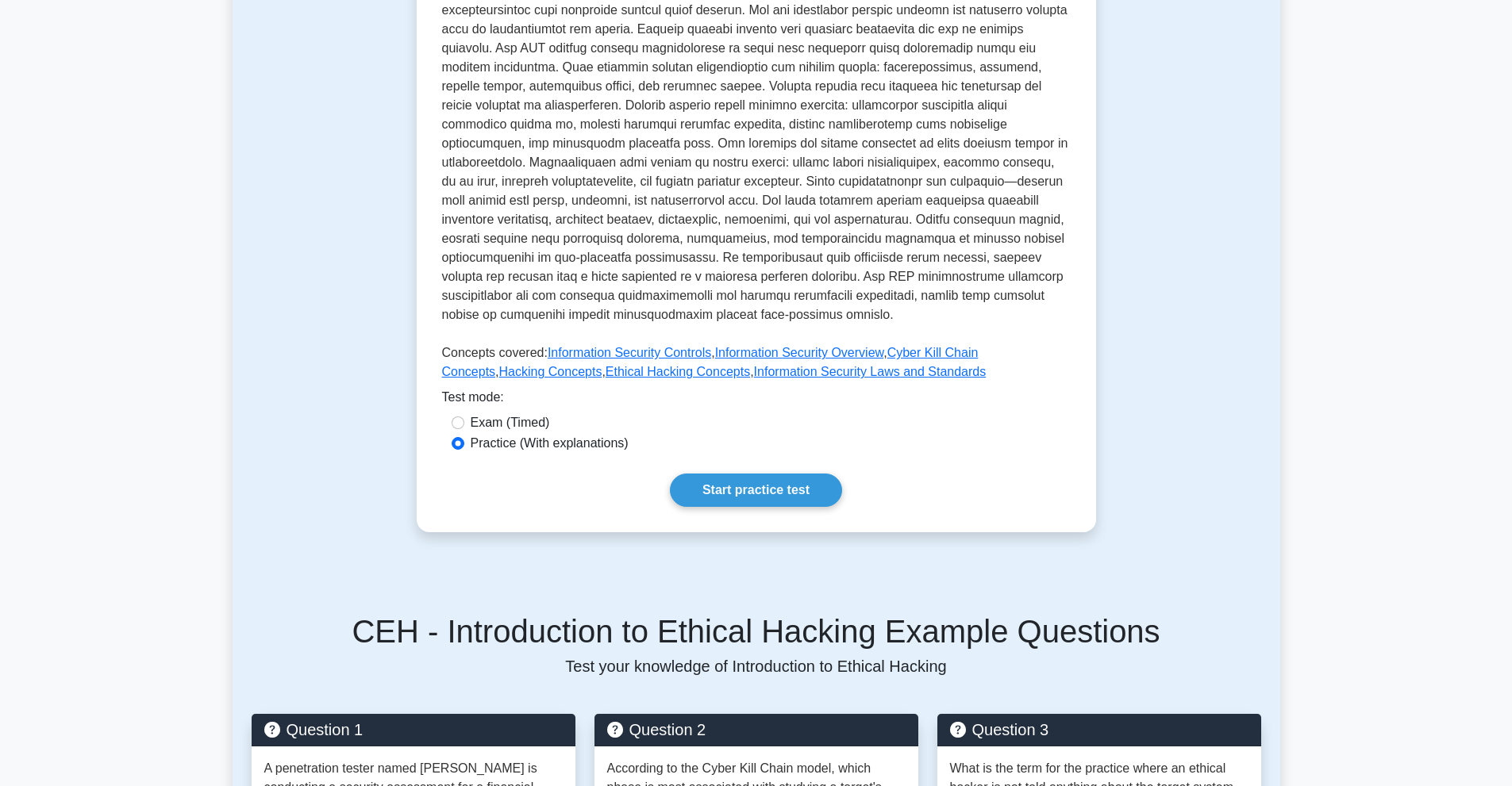
scroll to position [635, 0]
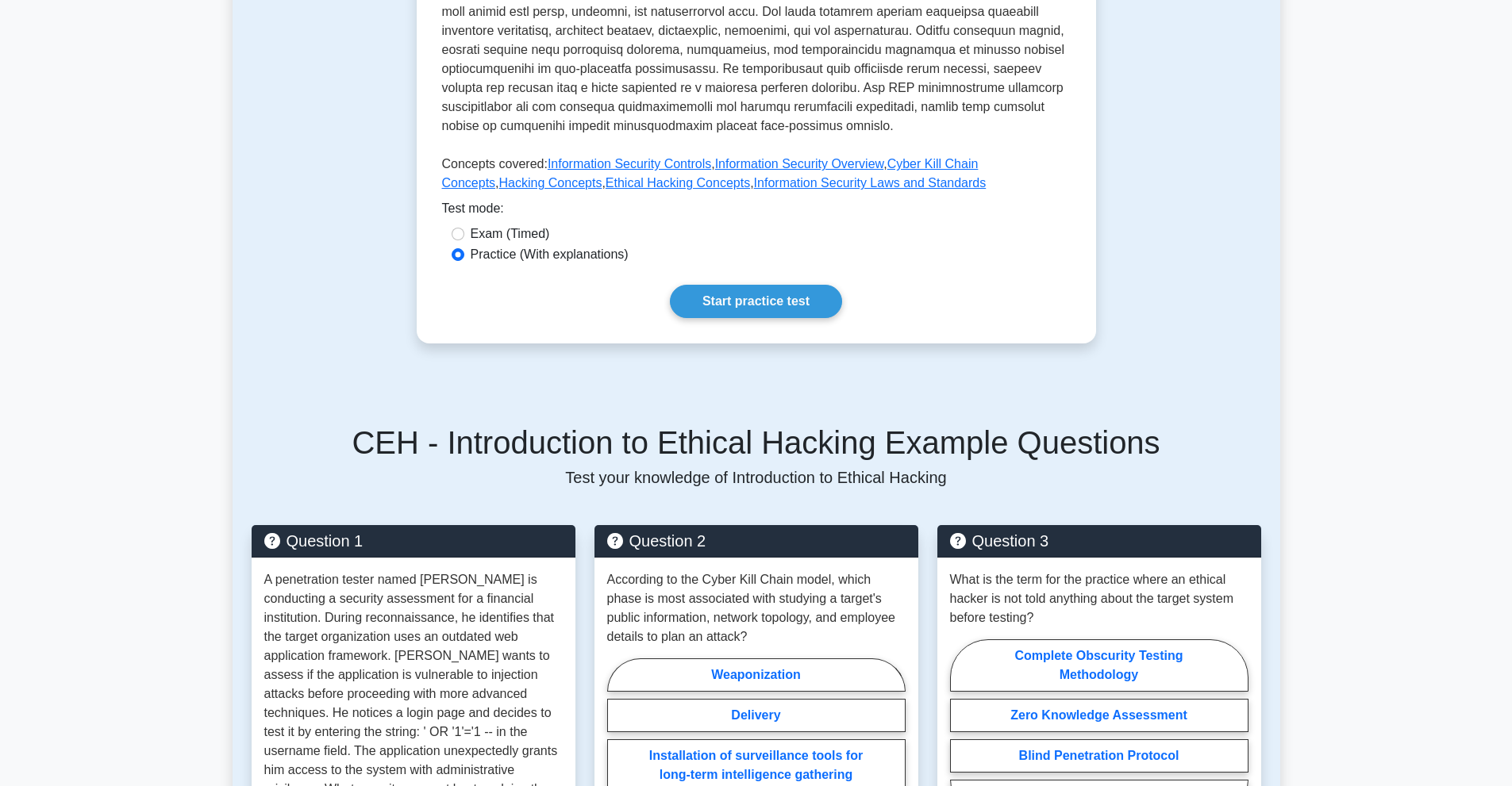
click at [737, 285] on link "Start practice test" at bounding box center [756, 301] width 172 height 33
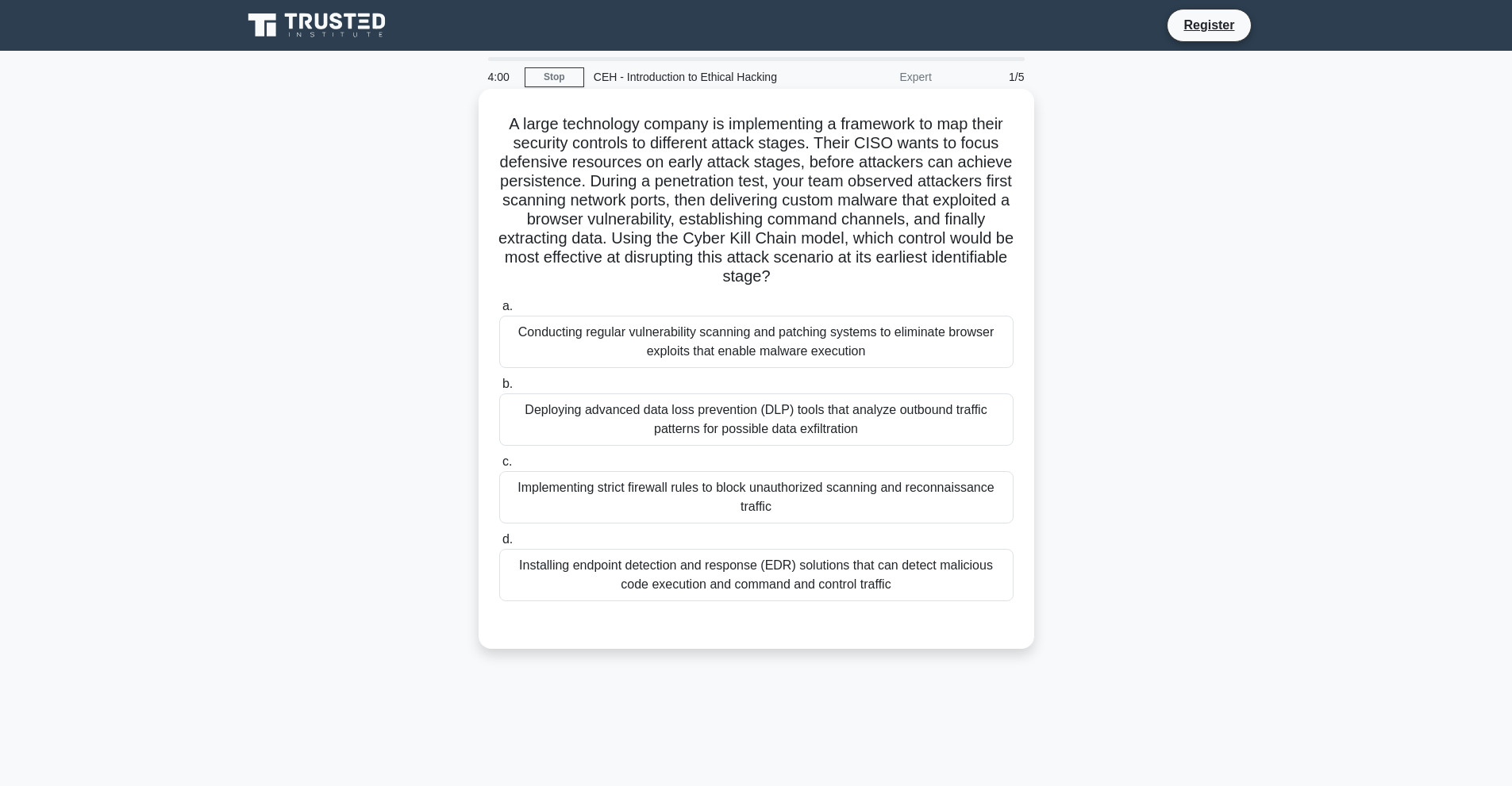
click at [751, 588] on div "Installing endpoint detection and response (EDR) solutions that can detect mali…" at bounding box center [756, 575] width 514 height 52
click at [499, 545] on input "d. Installing endpoint detection and response (EDR) solutions that can detect m…" at bounding box center [499, 540] width 0 height 10
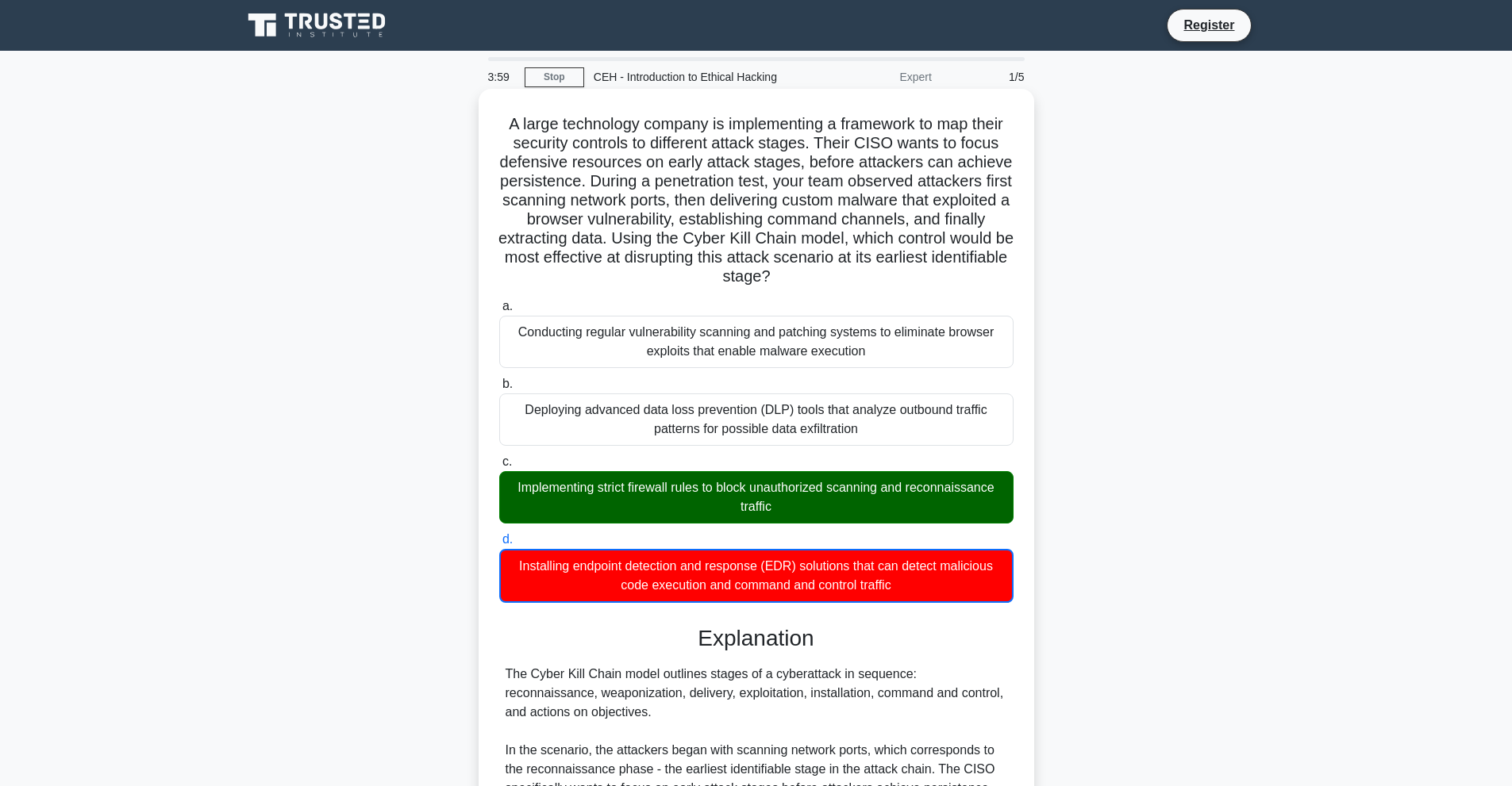
click at [641, 478] on div "Implementing strict firewall rules to block unauthorized scanning and reconnais…" at bounding box center [756, 497] width 514 height 52
click at [499, 467] on input "c. Implementing strict firewall rules to block unauthorized scanning and reconn…" at bounding box center [499, 462] width 0 height 10
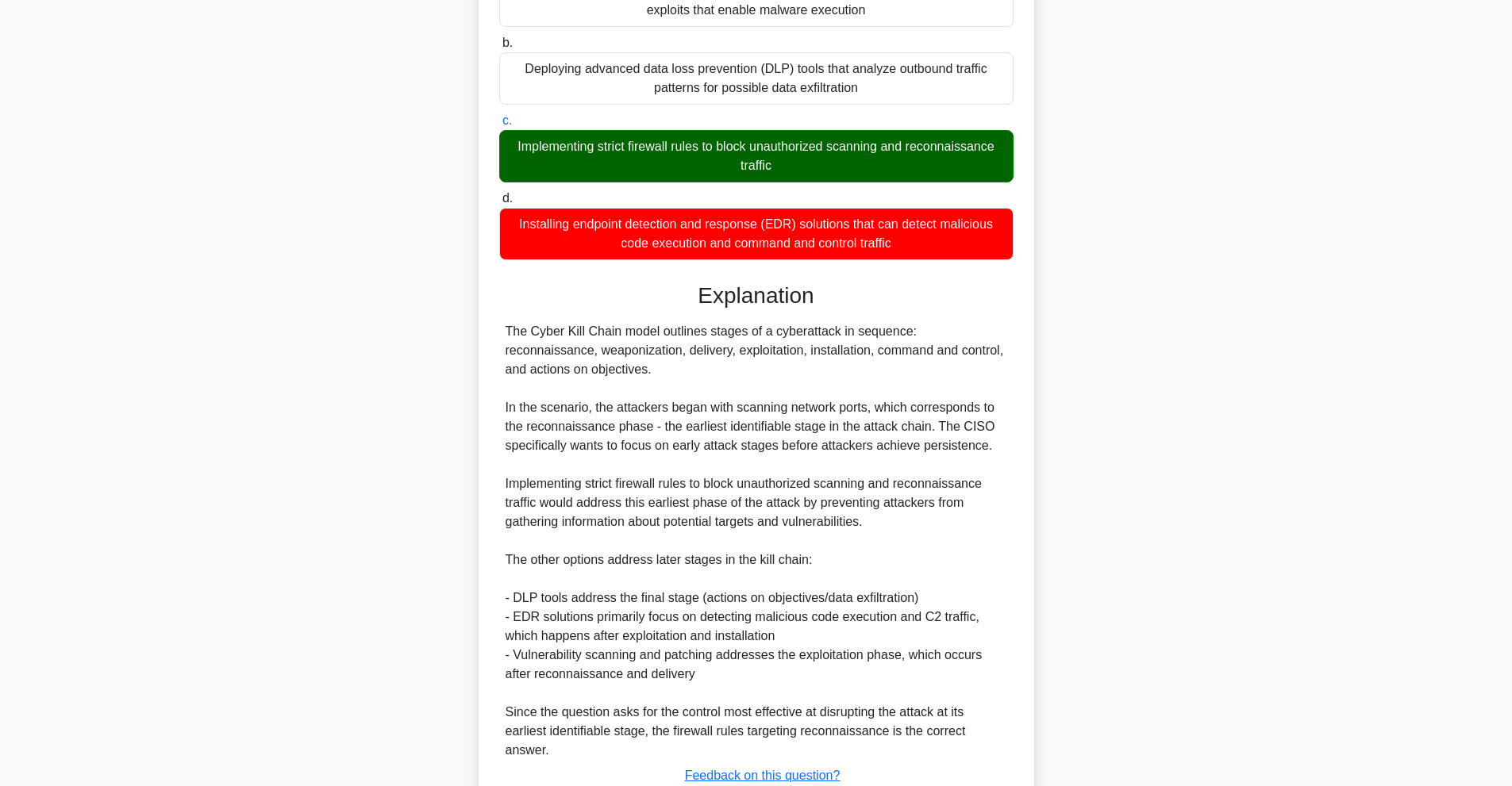
scroll to position [460, 0]
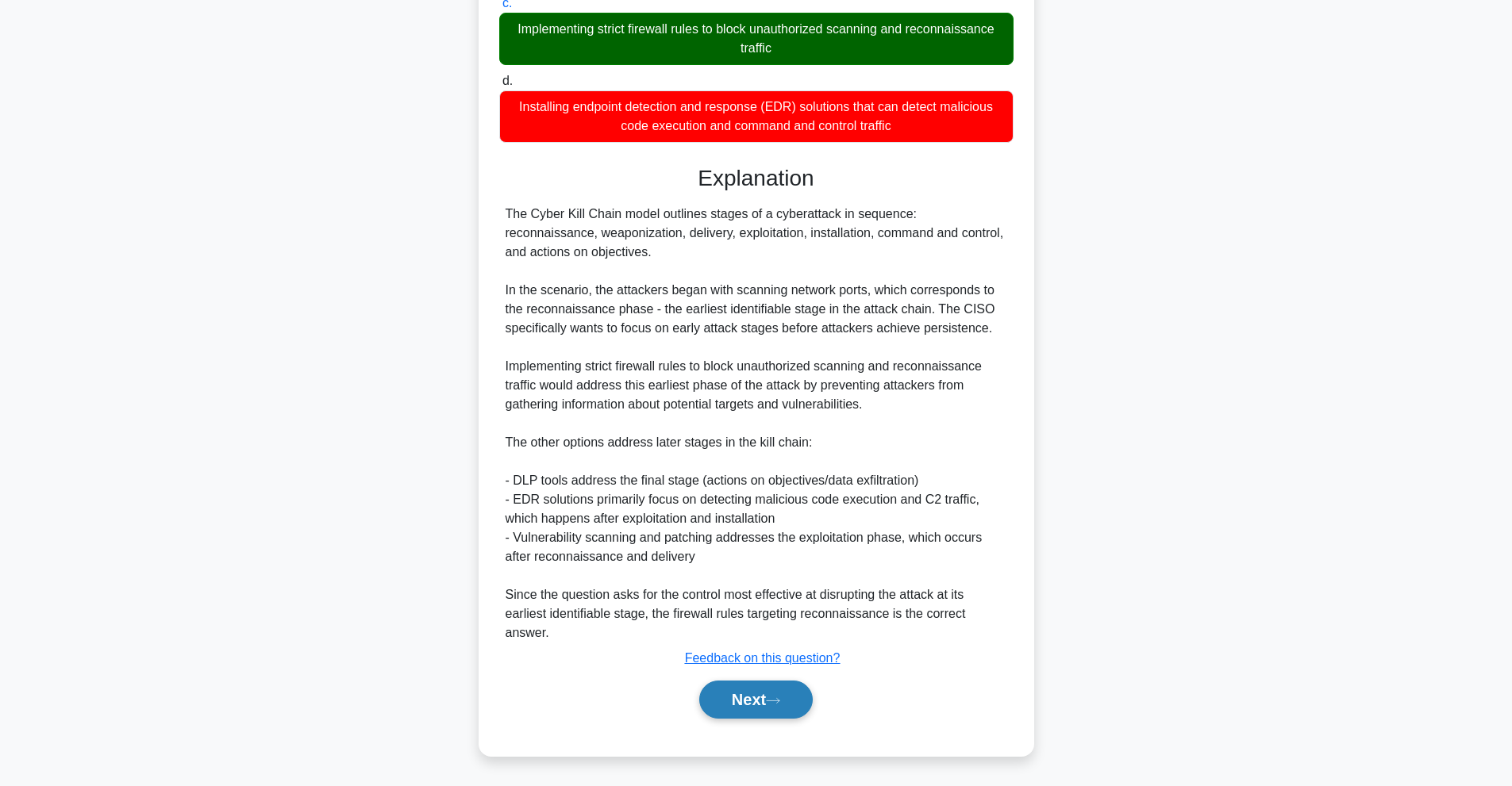
click at [735, 702] on button "Next" at bounding box center [756, 700] width 113 height 38
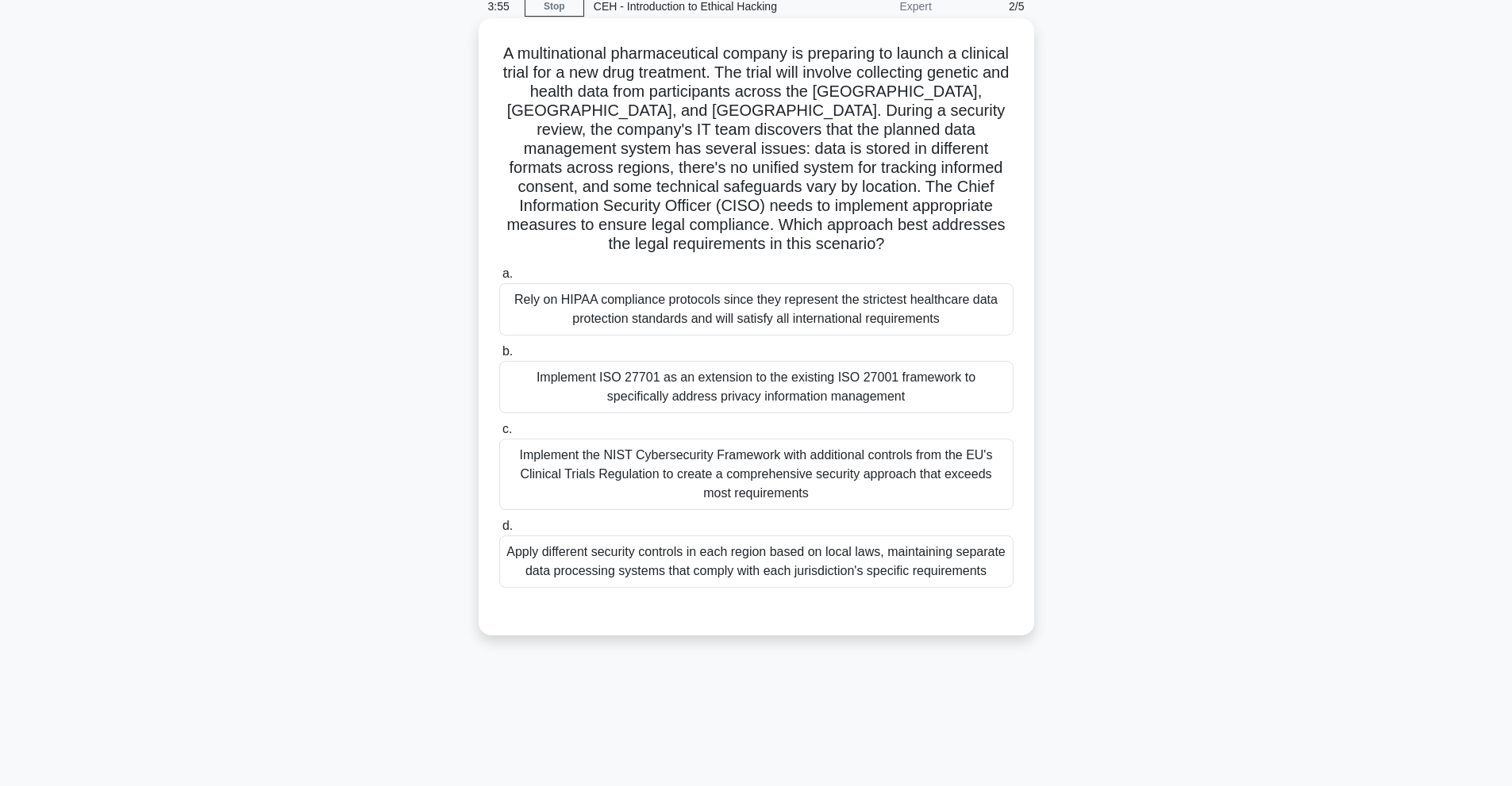
scroll to position [0, 0]
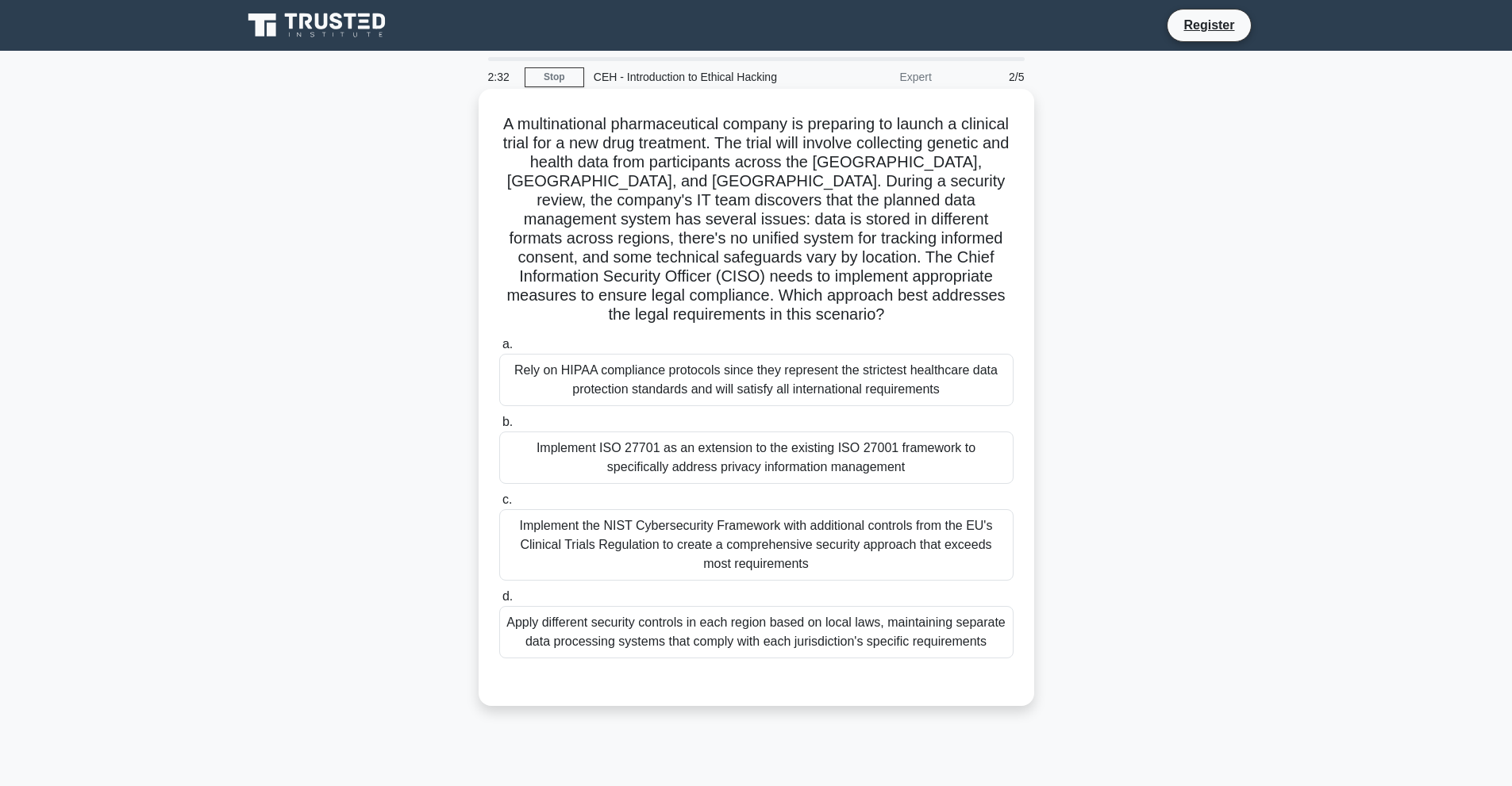
click at [738, 616] on div "Apply different security controls in each region based on local laws, maintaini…" at bounding box center [756, 632] width 514 height 52
click at [499, 602] on input "d. Apply different security controls in each region based on local laws, mainta…" at bounding box center [499, 597] width 0 height 10
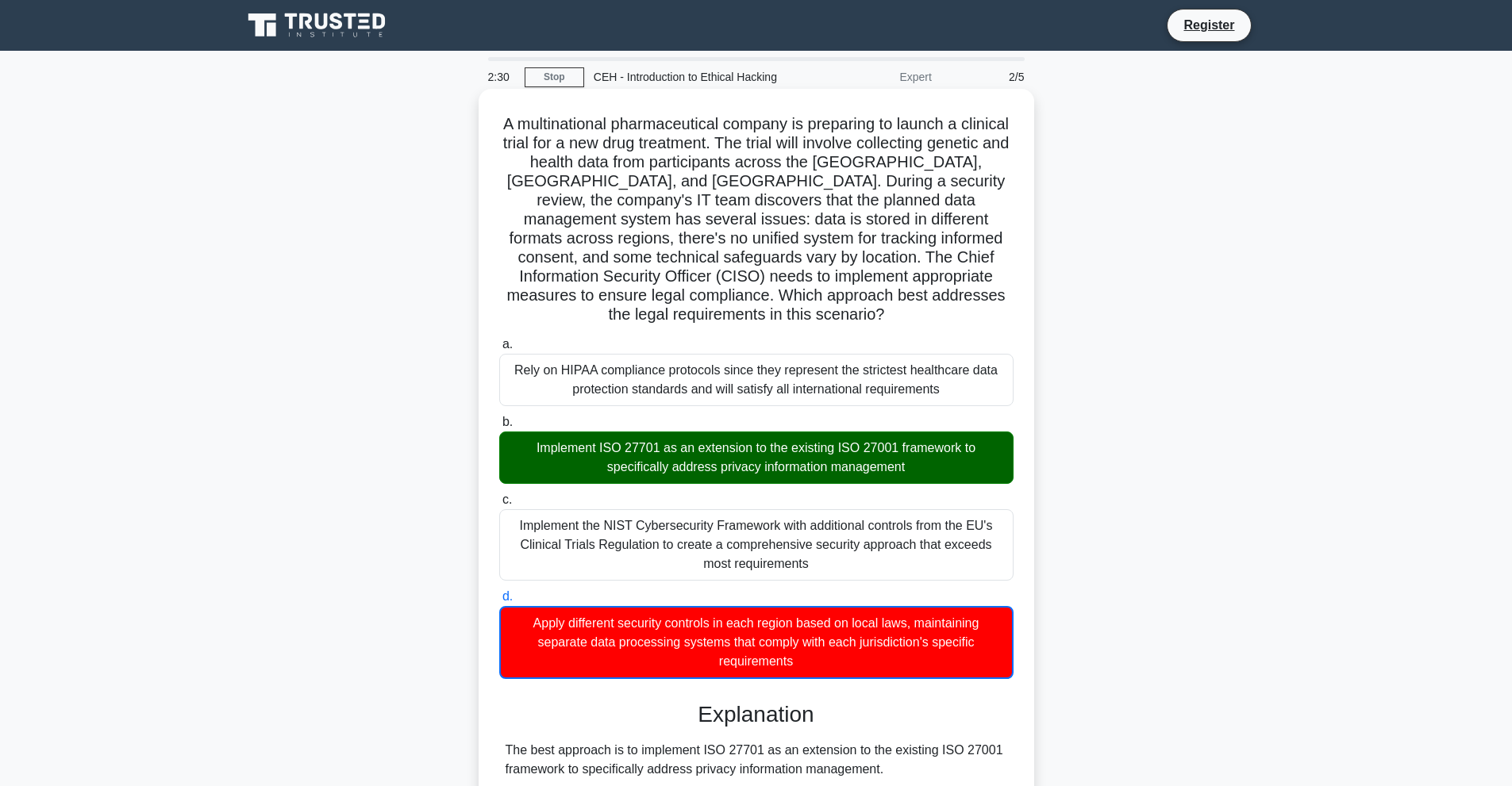
click at [666, 432] on div "Implement ISO 27701 as an extension to the existing ISO 27001 framework to spec…" at bounding box center [756, 458] width 514 height 52
click at [499, 427] on input "b. Implement ISO 27701 as an extension to the existing ISO 27001 framework to s…" at bounding box center [499, 422] width 0 height 10
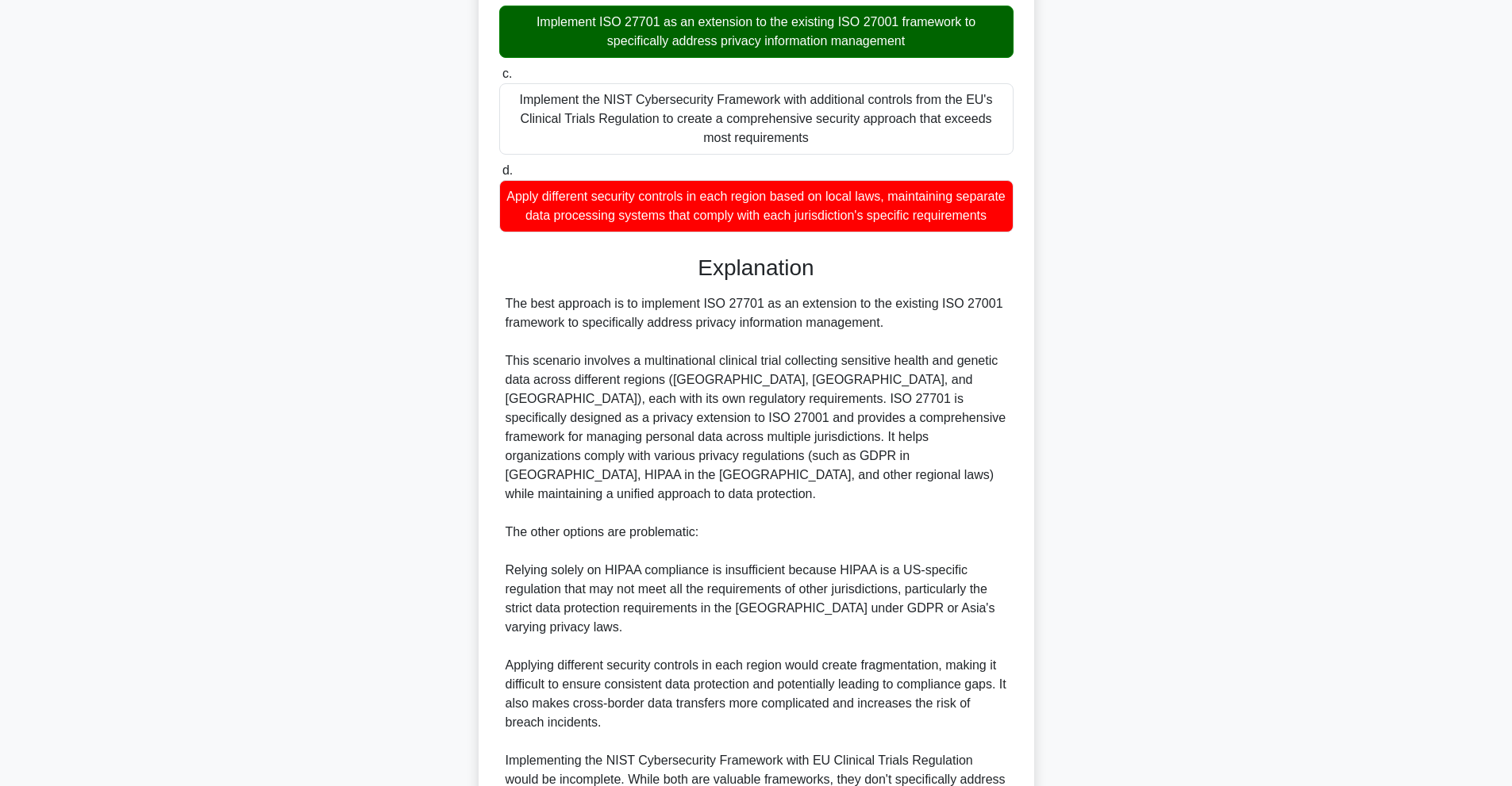
scroll to position [574, 0]
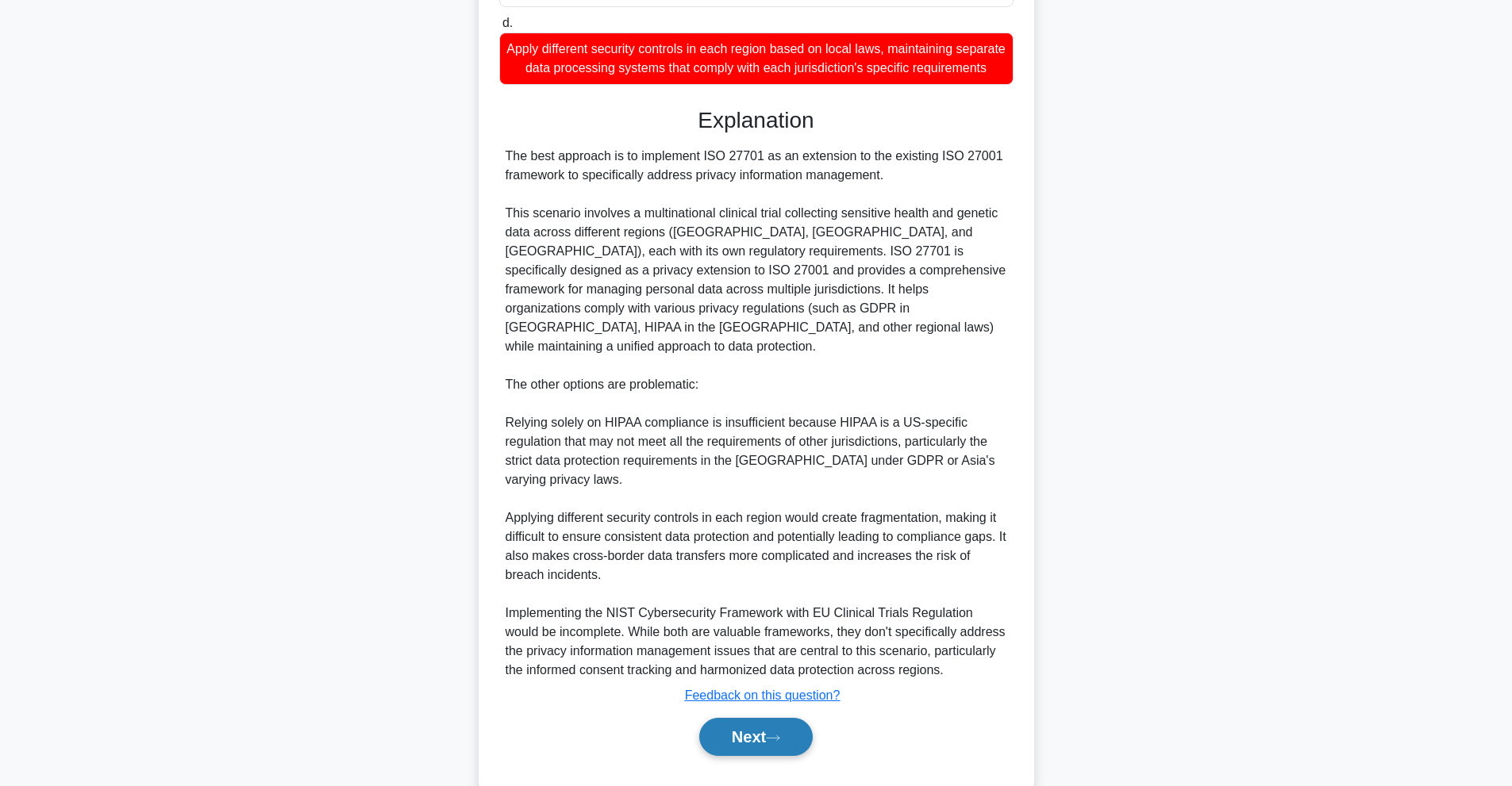
click at [780, 734] on icon at bounding box center [773, 738] width 14 height 9
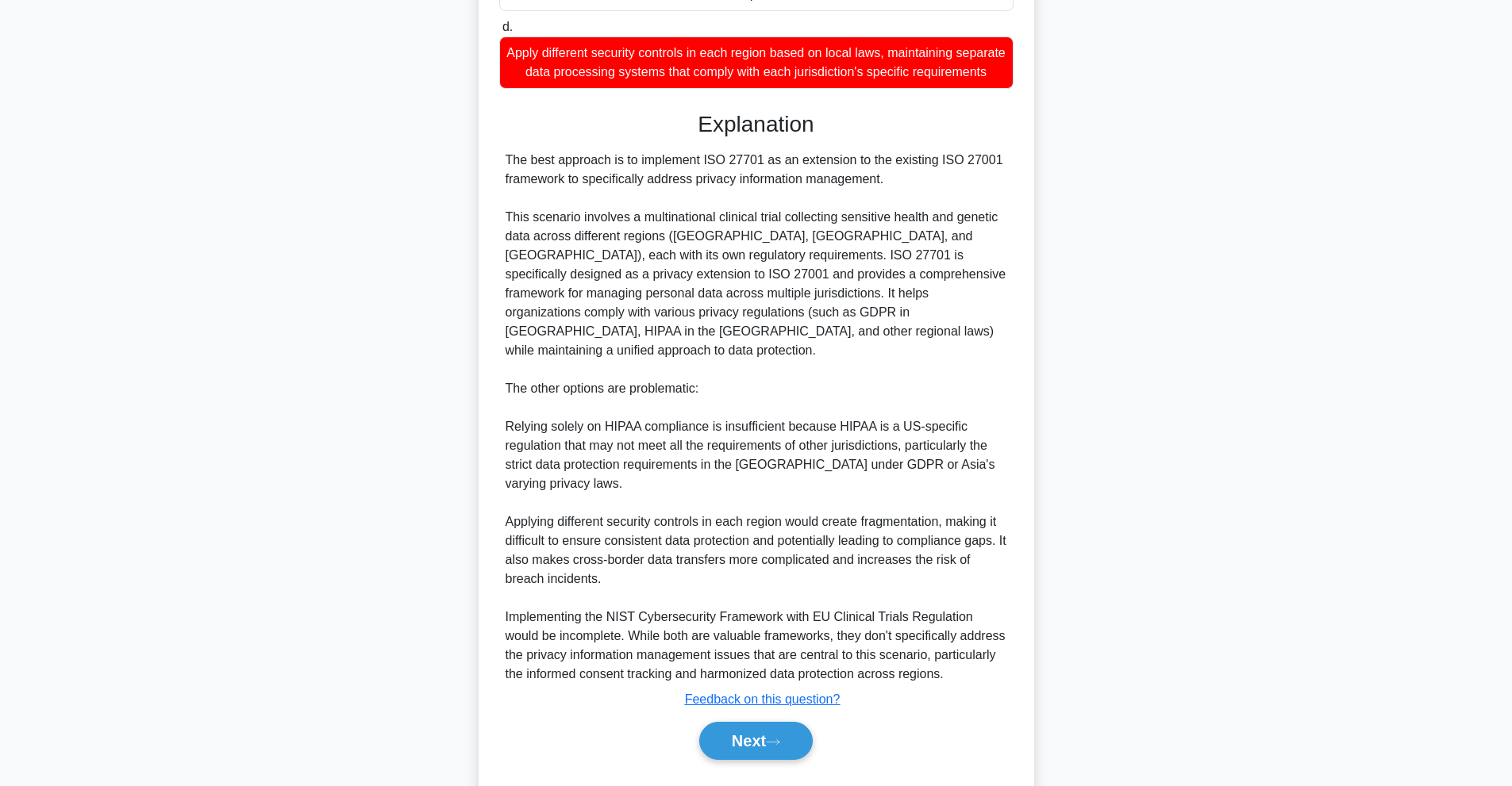
scroll to position [71, 0]
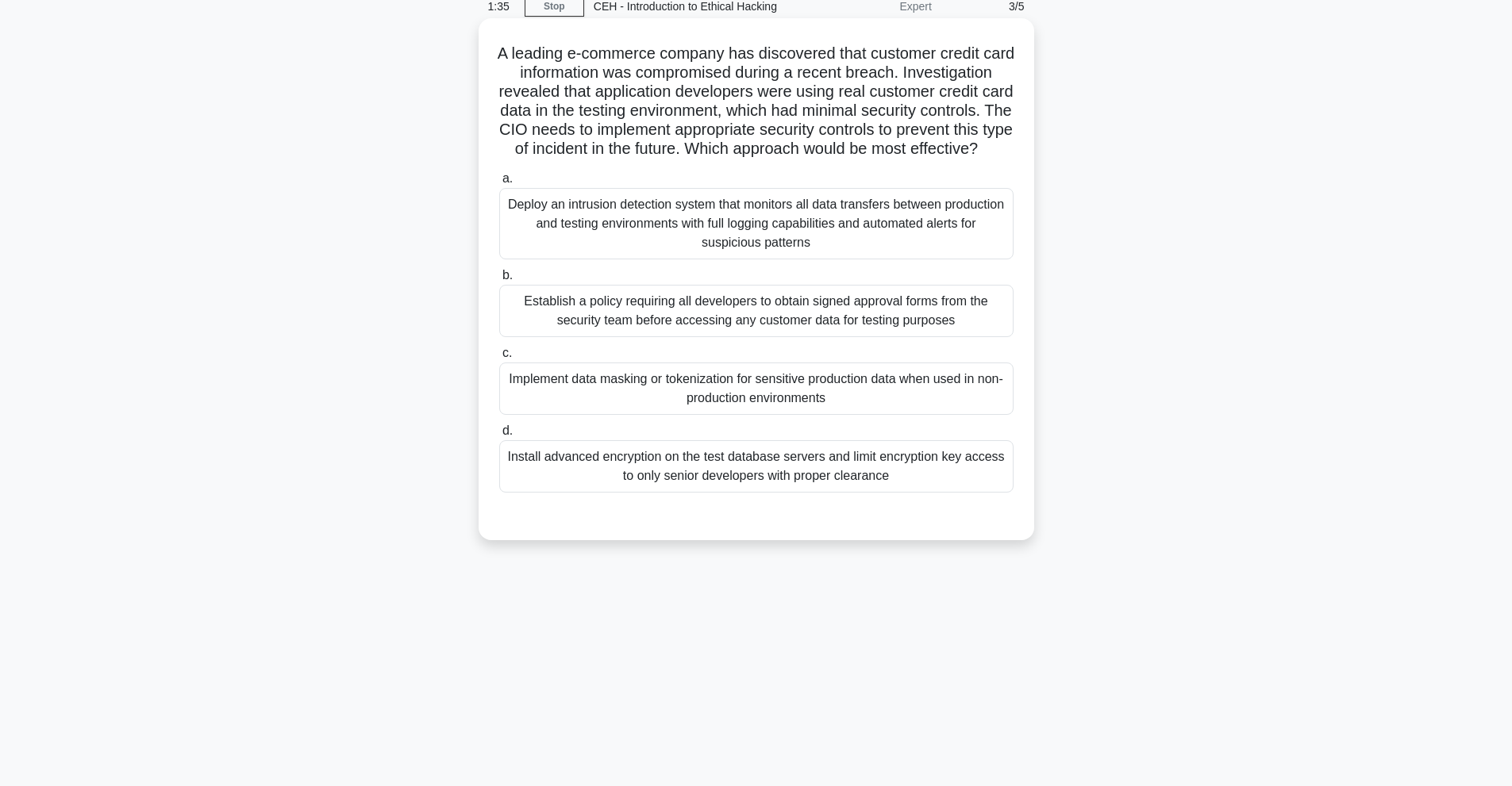
click at [770, 401] on div "Implement data masking or tokenization for sensitive production data when used …" at bounding box center [756, 388] width 514 height 52
click at [499, 359] on input "c. Implement data masking or tokenization for sensitive production data when us…" at bounding box center [499, 353] width 0 height 10
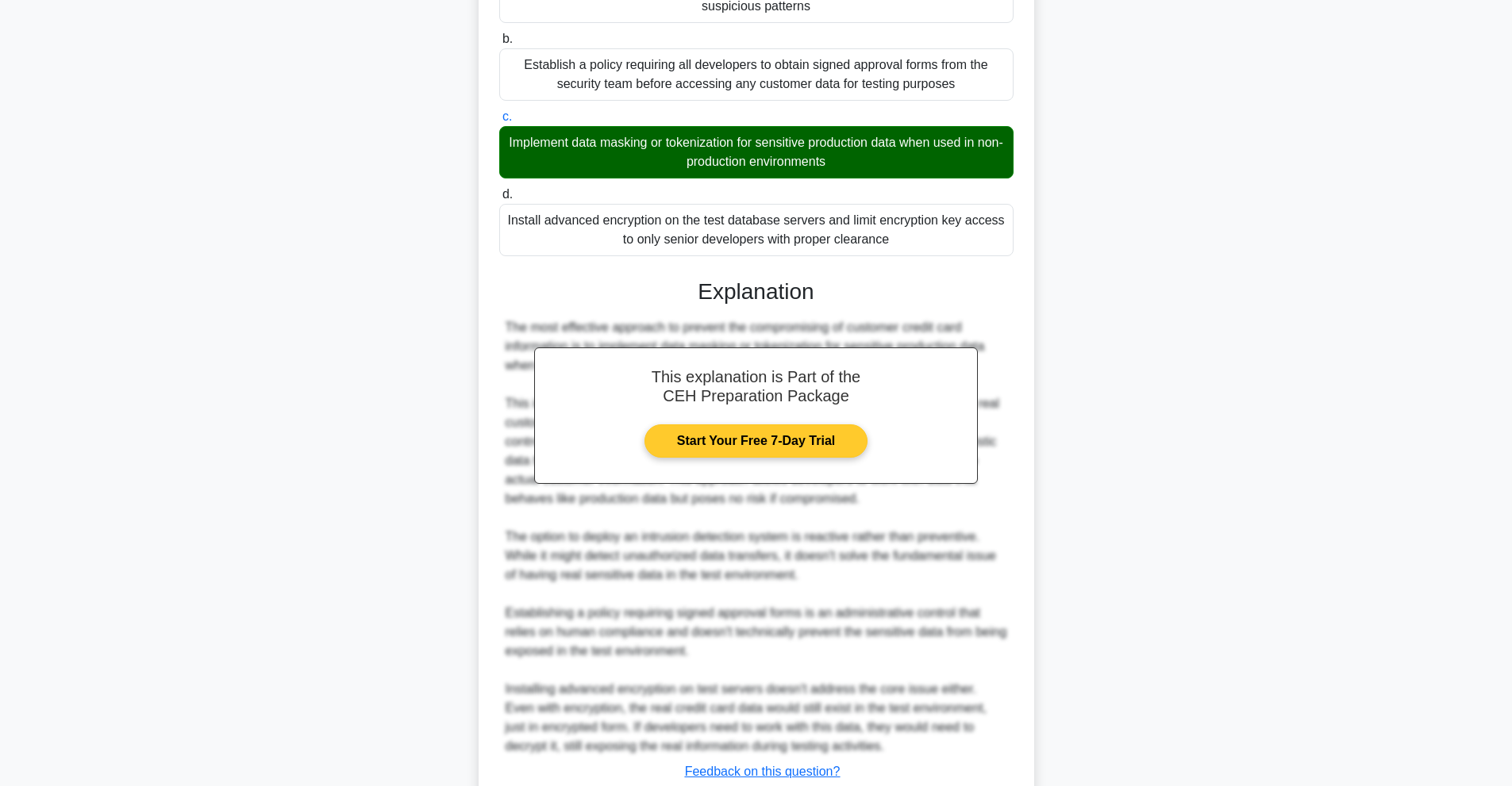
scroll to position [440, 0]
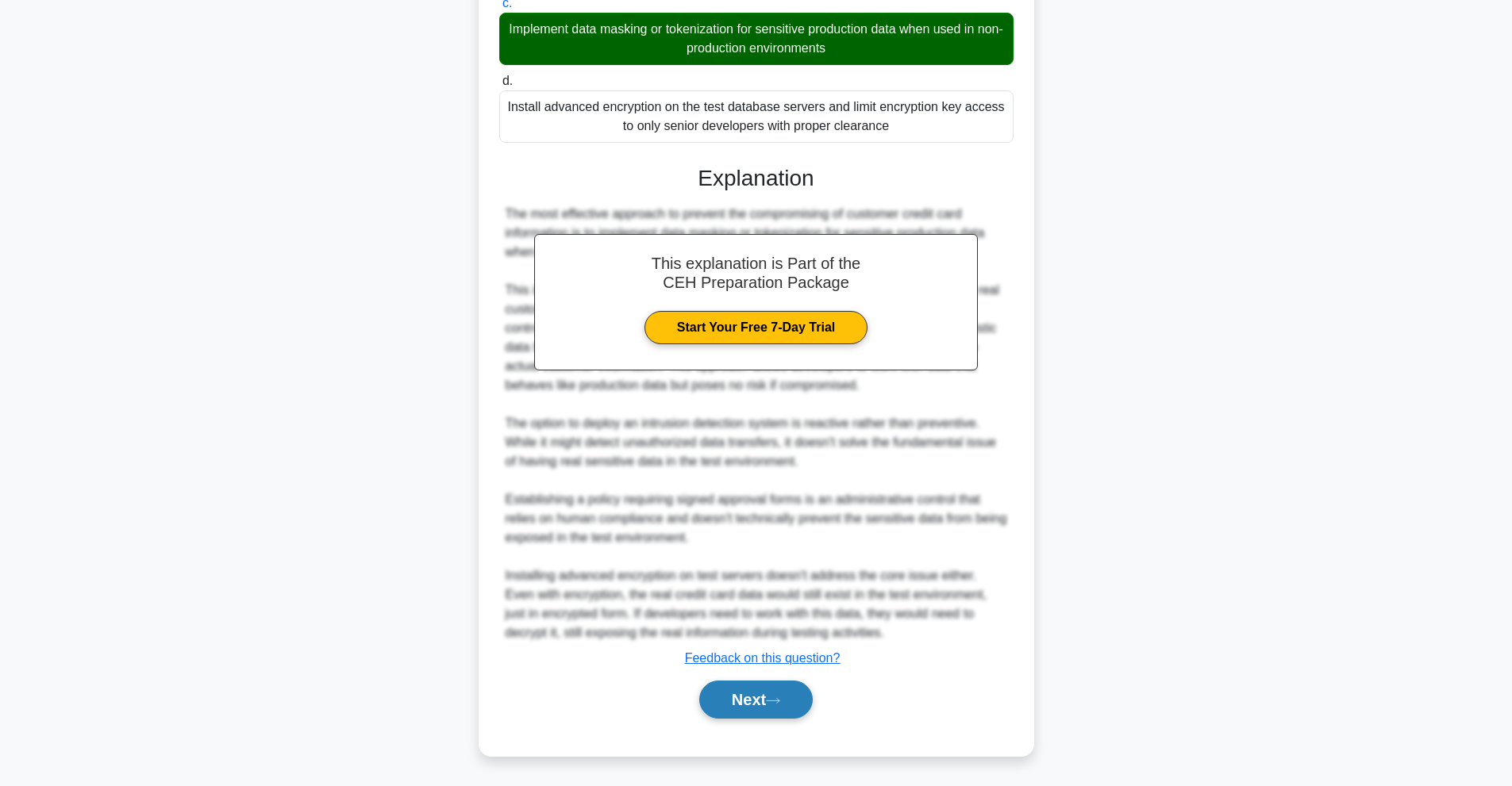
click at [721, 713] on button "Next" at bounding box center [756, 700] width 113 height 38
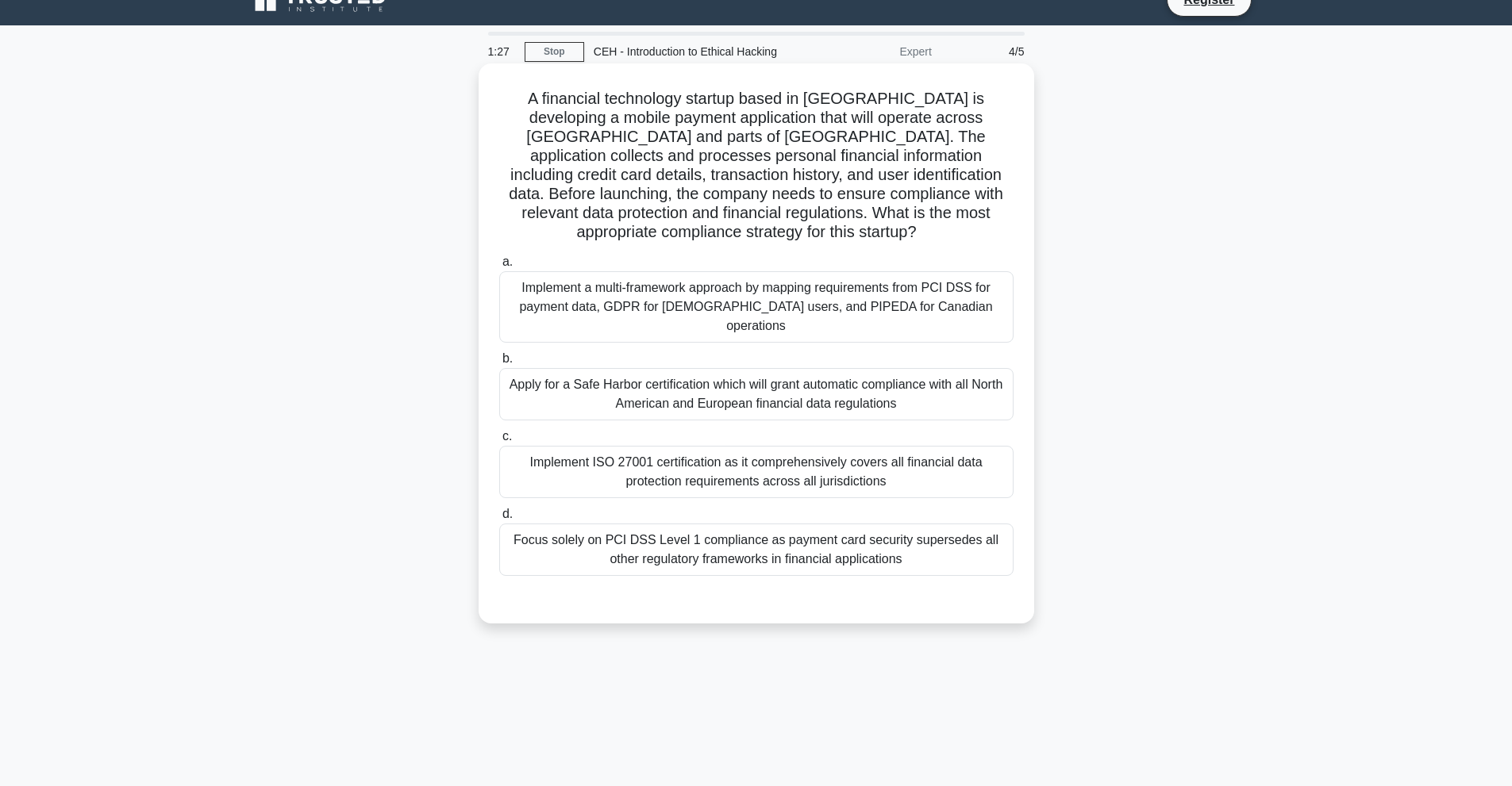
scroll to position [0, 0]
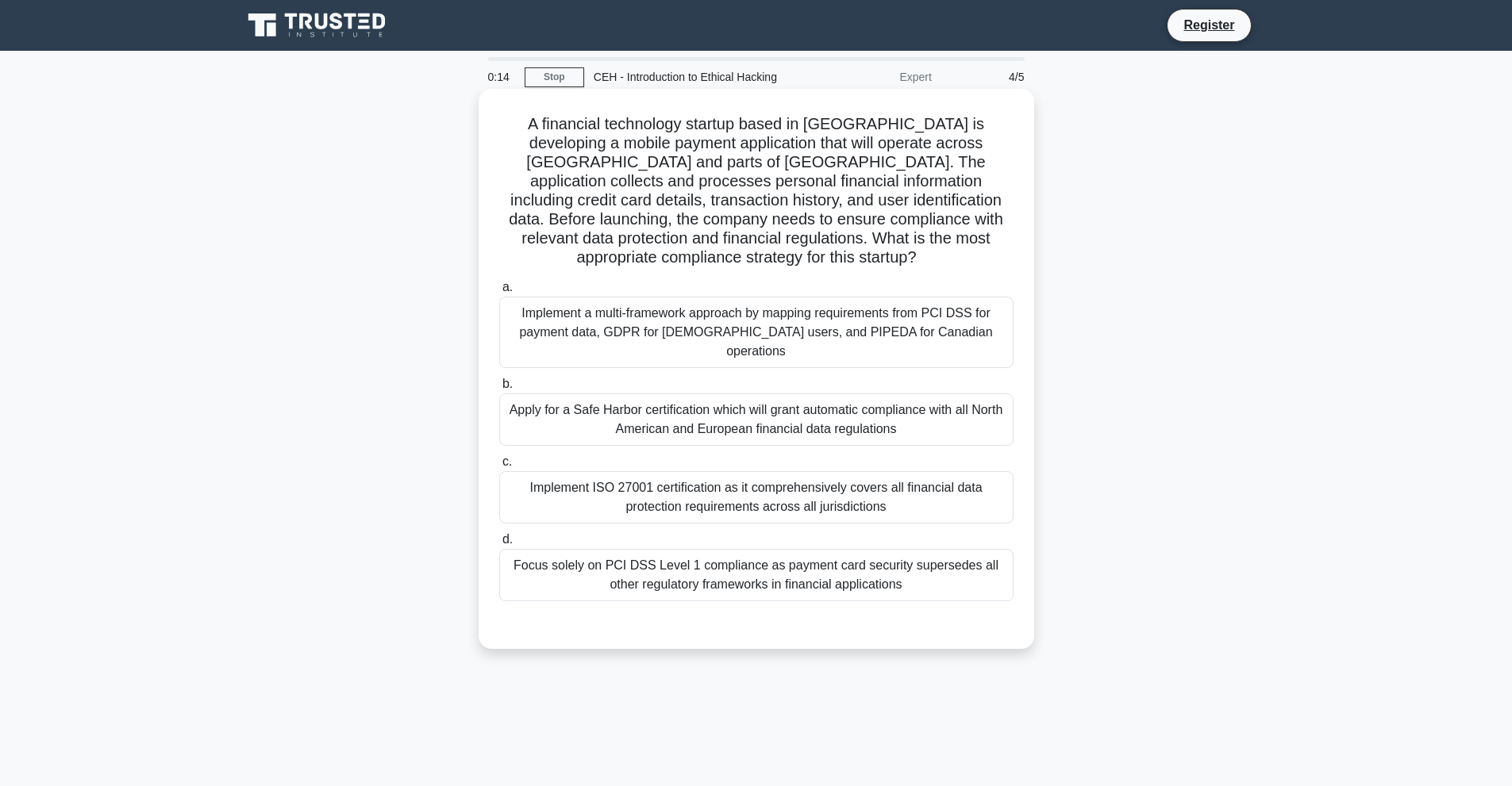
click at [698, 549] on div "Focus solely on PCI DSS Level 1 compliance as payment card security supersedes …" at bounding box center [756, 575] width 514 height 52
click at [499, 534] on input "d. Focus solely on PCI DSS Level 1 compliance as payment card security supersed…" at bounding box center [499, 540] width 0 height 10
